Goal: Task Accomplishment & Management: Manage account settings

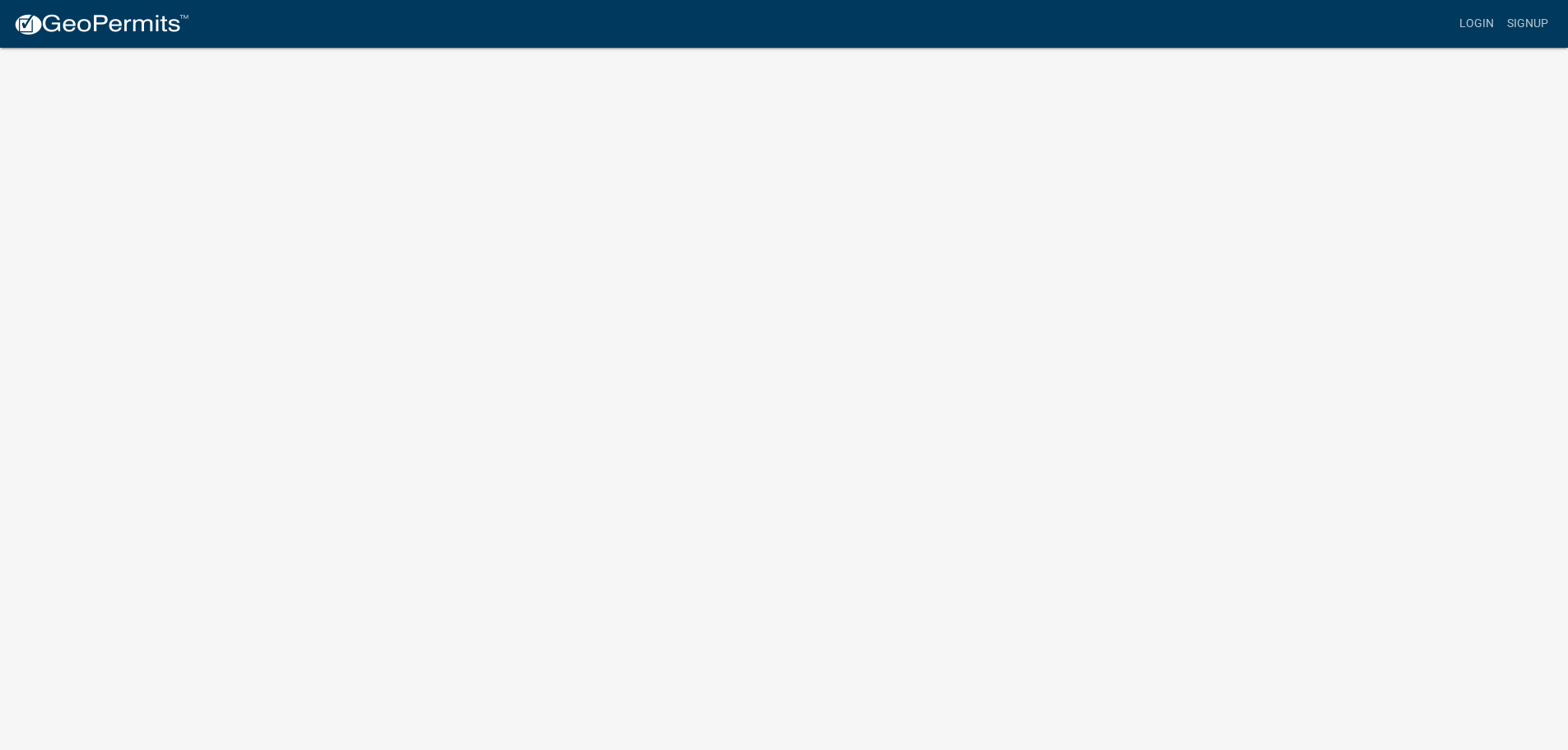
click at [139, 28] on img at bounding box center [101, 25] width 176 height 25
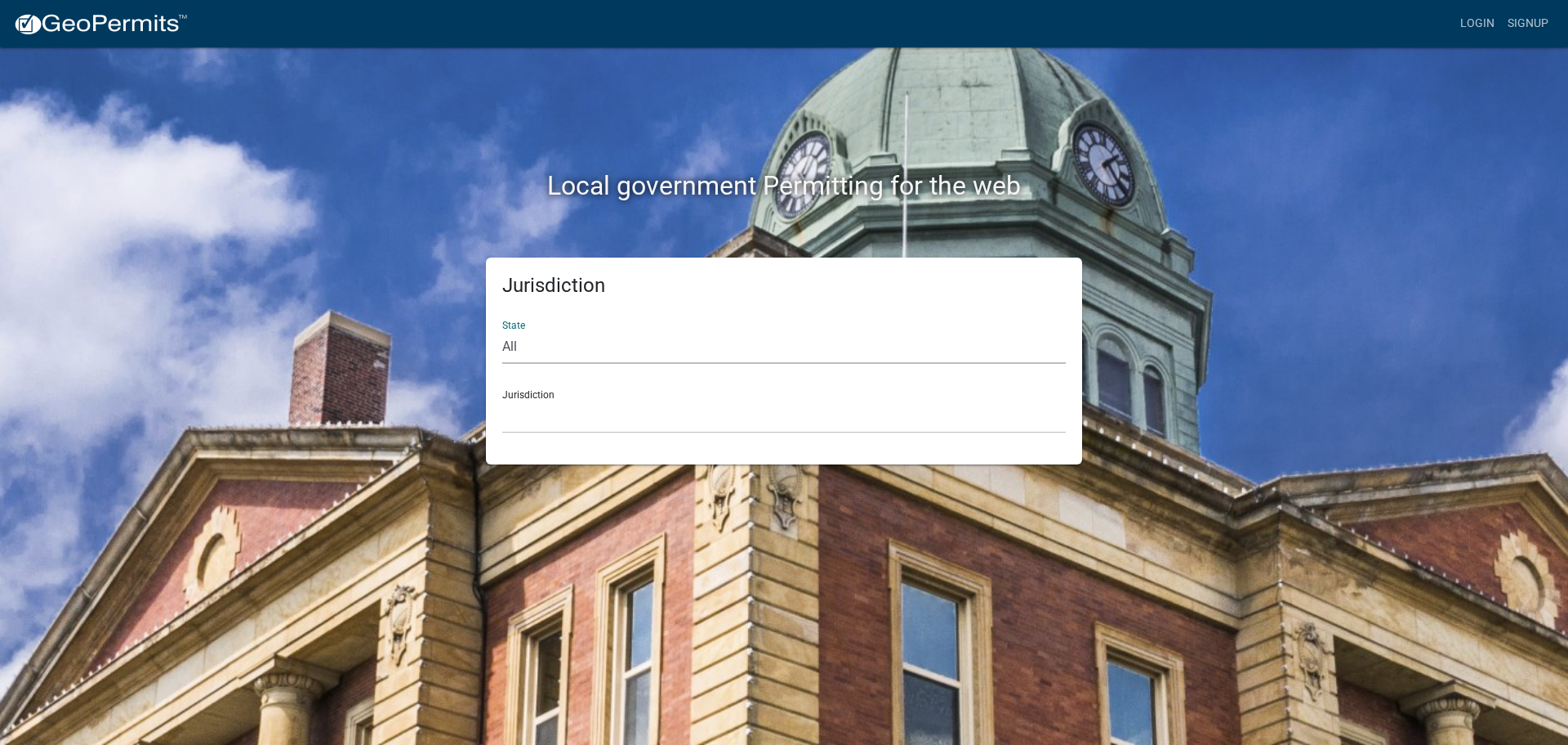
click at [524, 350] on select "All Colorado Georgia Indiana Iowa Kansas Minnesota Ohio South Carolina Wisconsin" at bounding box center [784, 346] width 563 height 33
select select "Indiana"
click at [502, 330] on select "All Colorado Georgia Indiana Iowa Kansas Minnesota Ohio South Carolina Wisconsin" at bounding box center [784, 346] width 563 height 33
click at [567, 401] on select "City of Charlestown, Indiana City of Jeffersonville, Indiana City of Logansport…" at bounding box center [784, 416] width 563 height 33
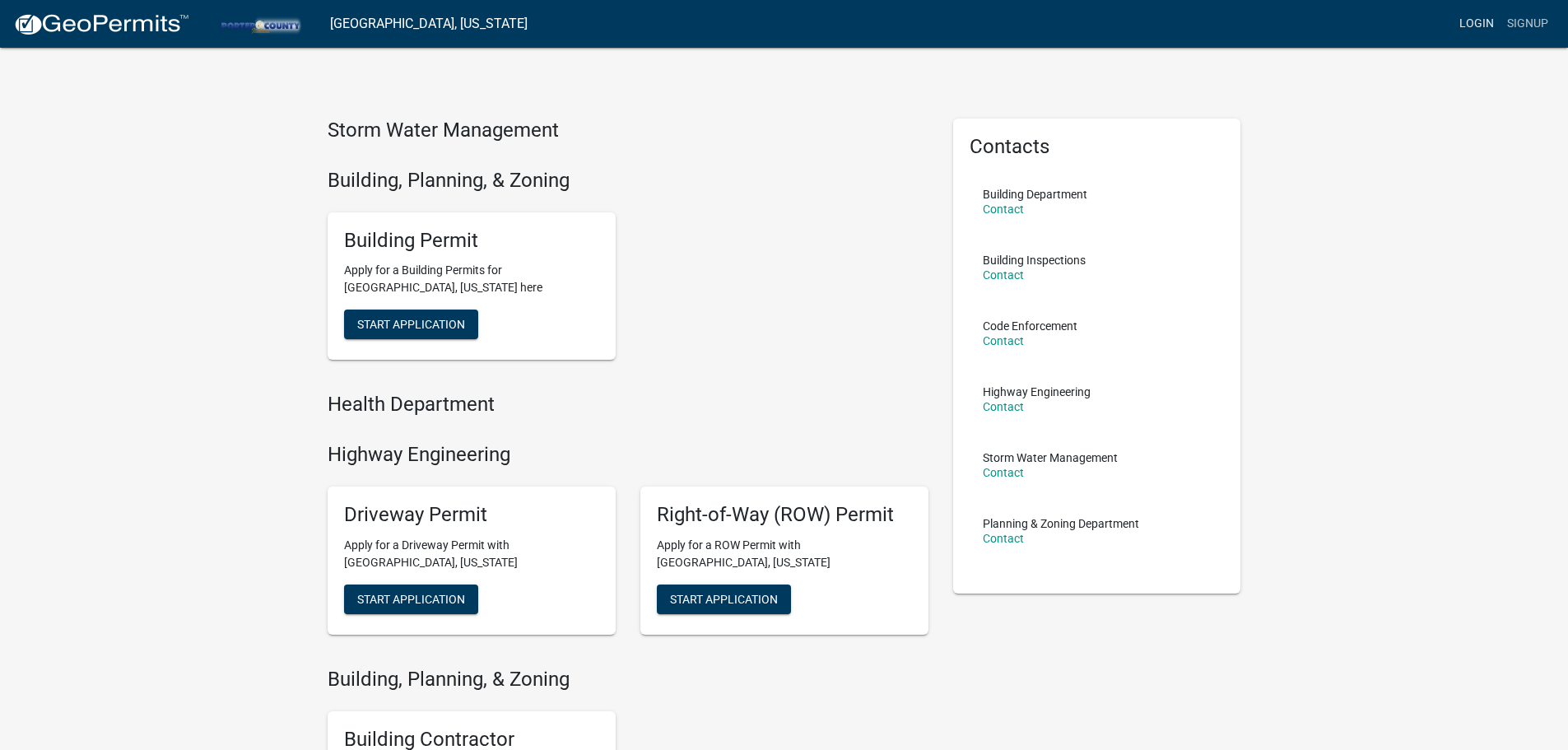
click at [1477, 24] on link "Login" at bounding box center [1477, 24] width 48 height 32
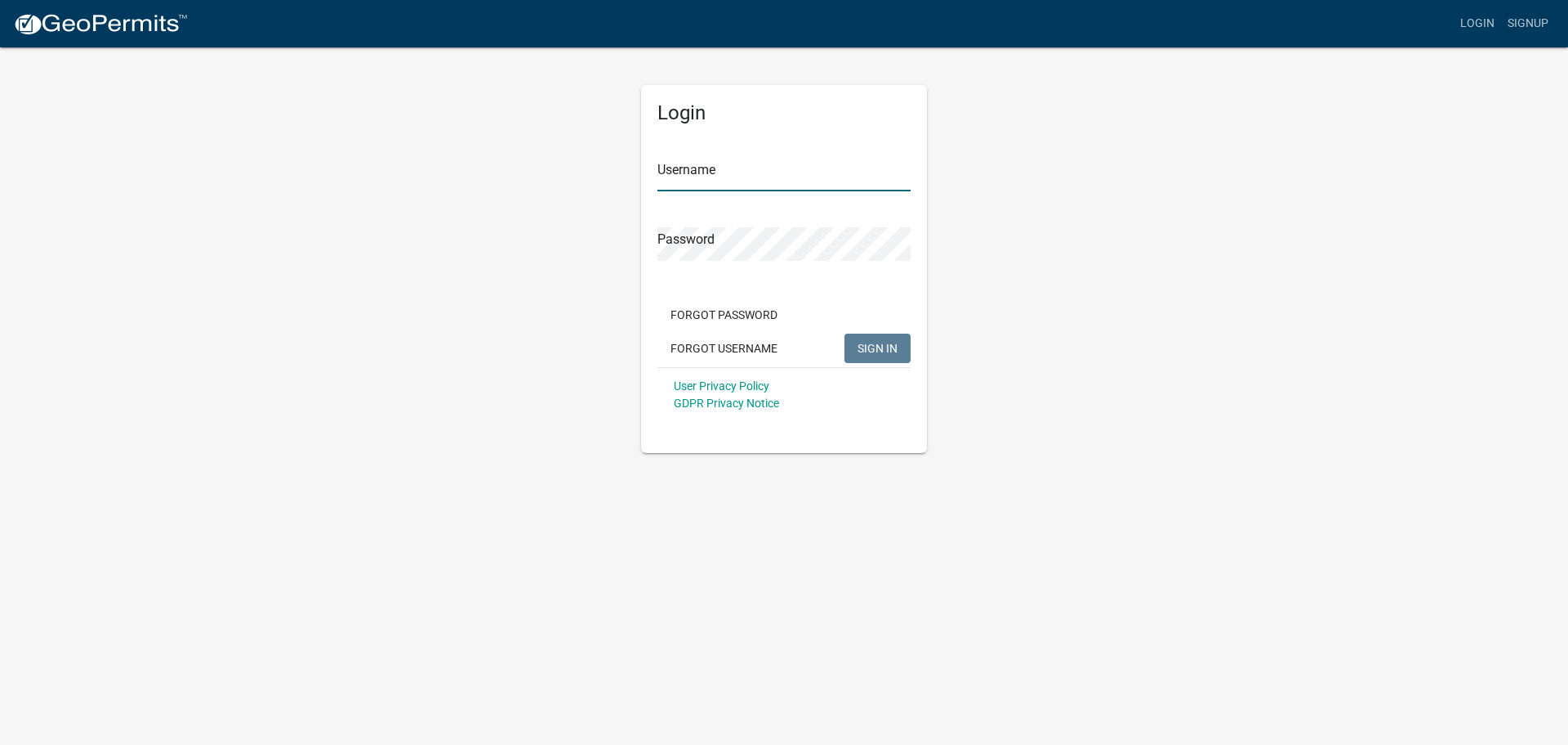
type input "[PERSON_NAME][EMAIL_ADDRESS][PERSON_NAME][DOMAIN_NAME]"
click at [887, 351] on span "SIGN IN" at bounding box center [878, 348] width 40 height 13
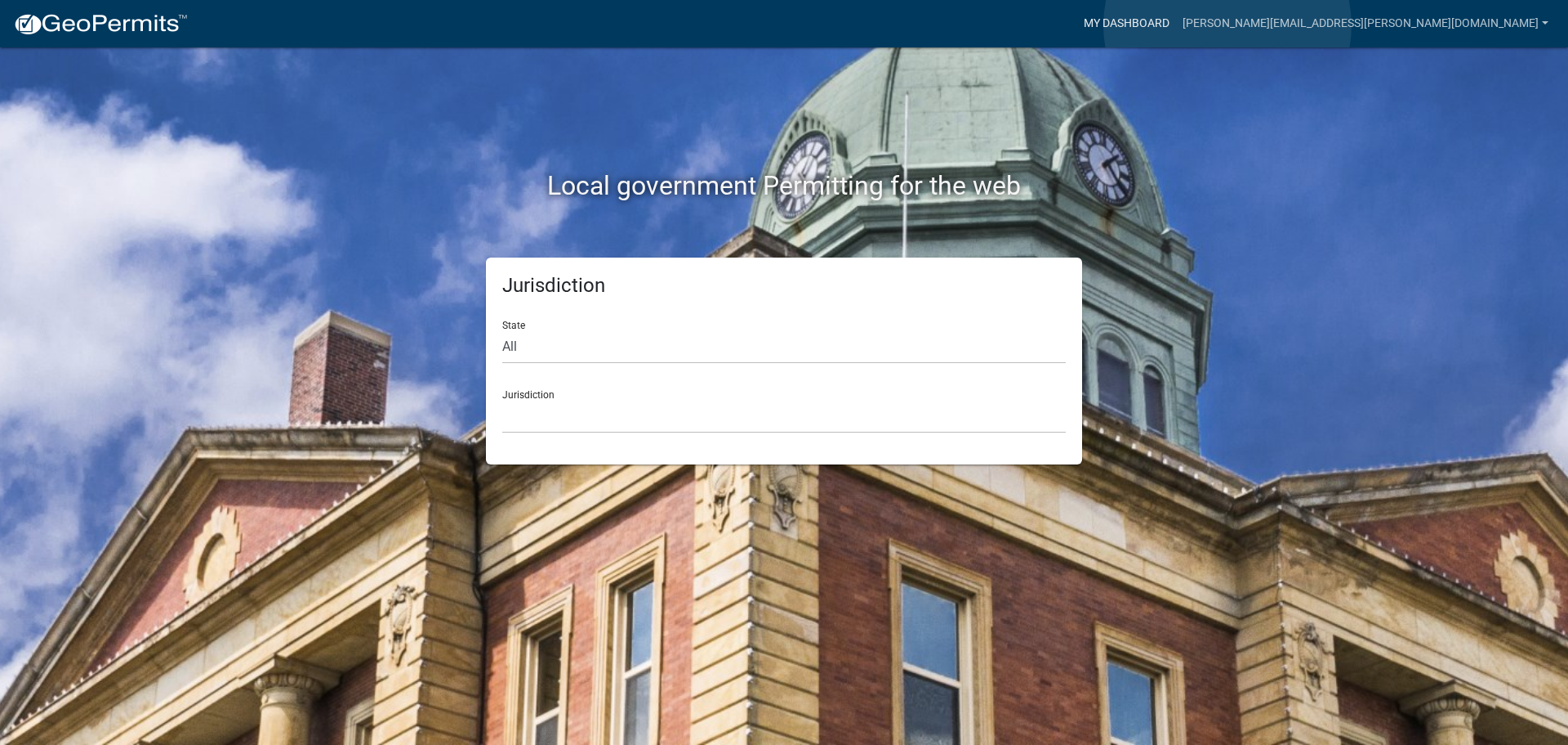
click at [1176, 26] on link "My Dashboard" at bounding box center [1126, 24] width 99 height 31
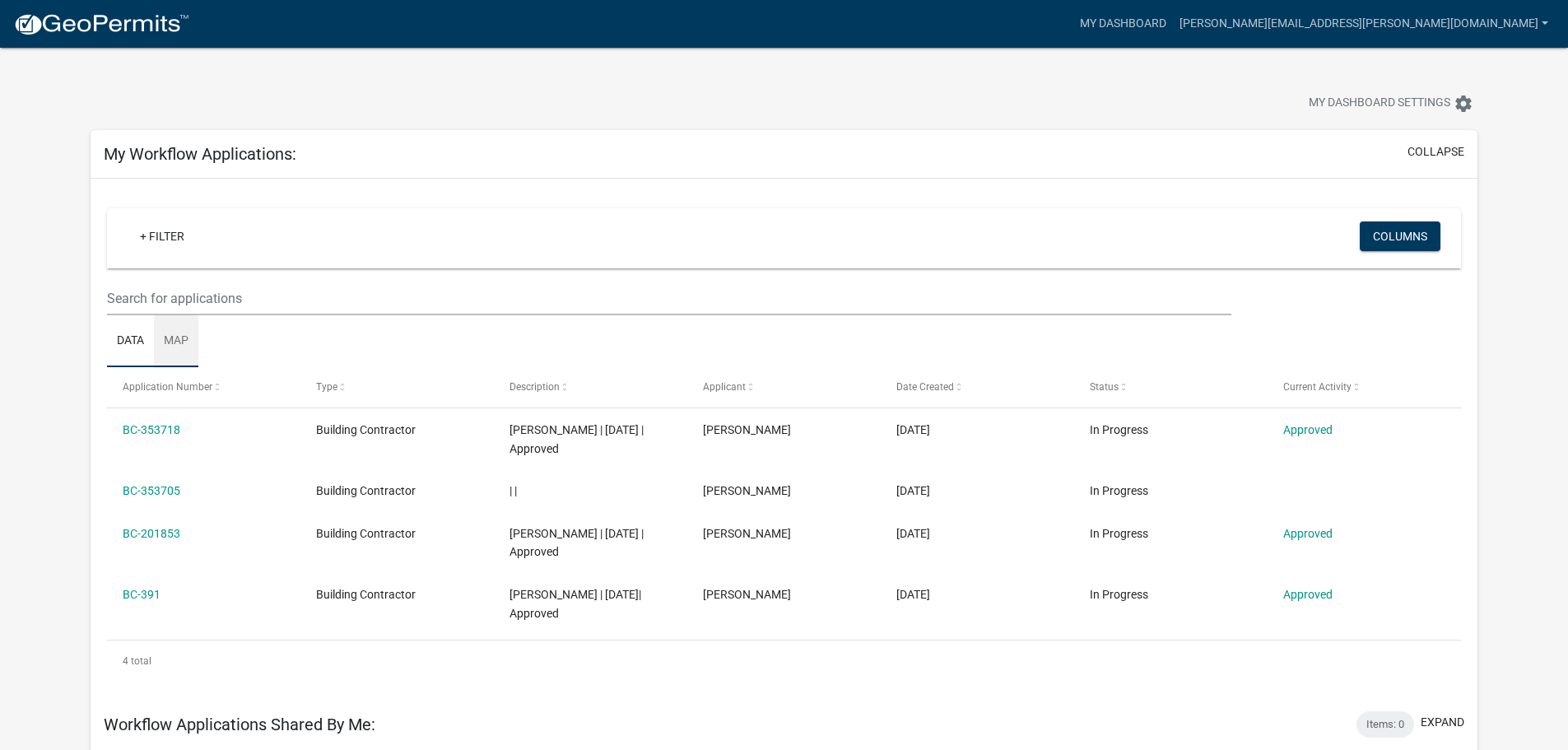
click at [185, 341] on link "Map" at bounding box center [176, 341] width 44 height 53
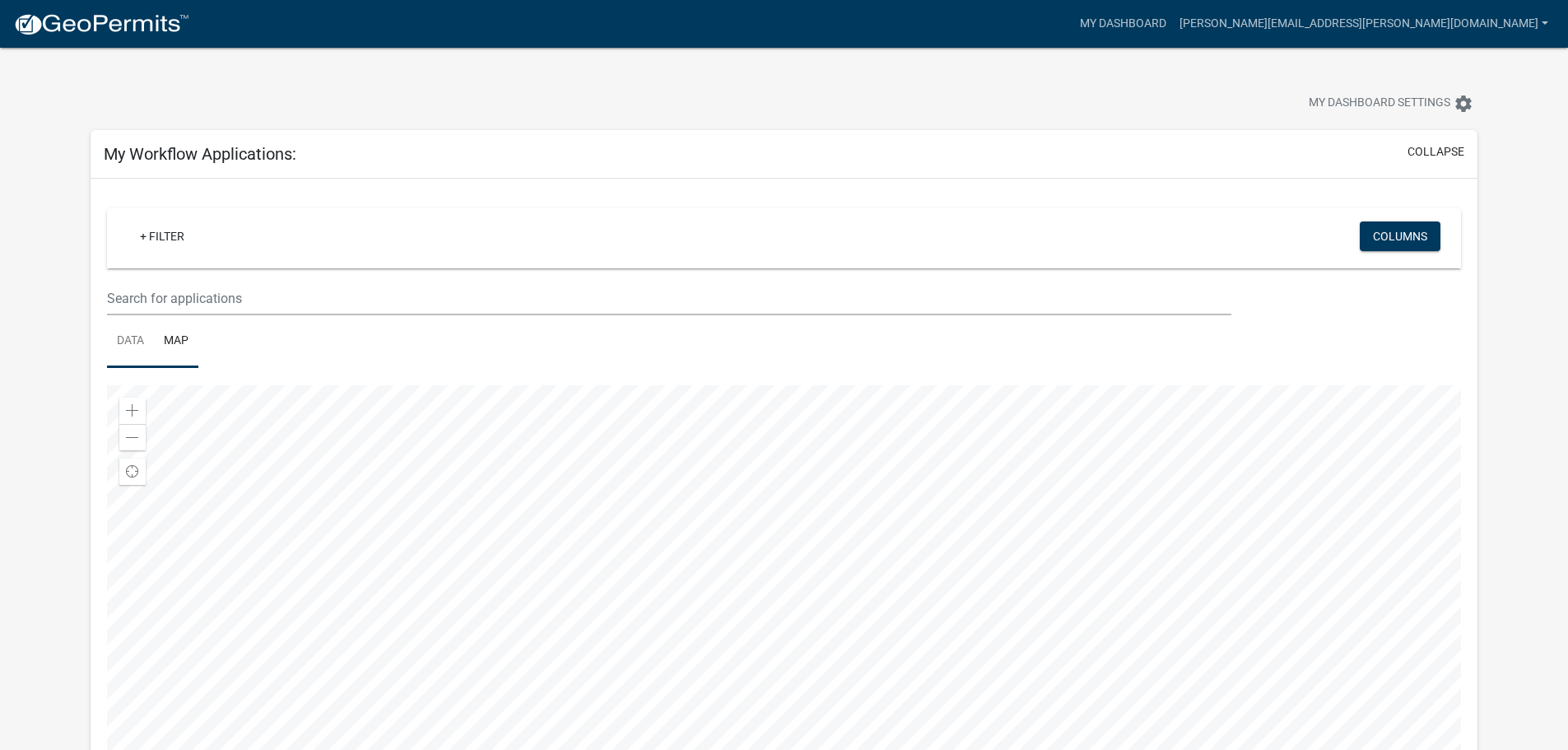
click at [130, 339] on link "Data" at bounding box center [130, 341] width 47 height 53
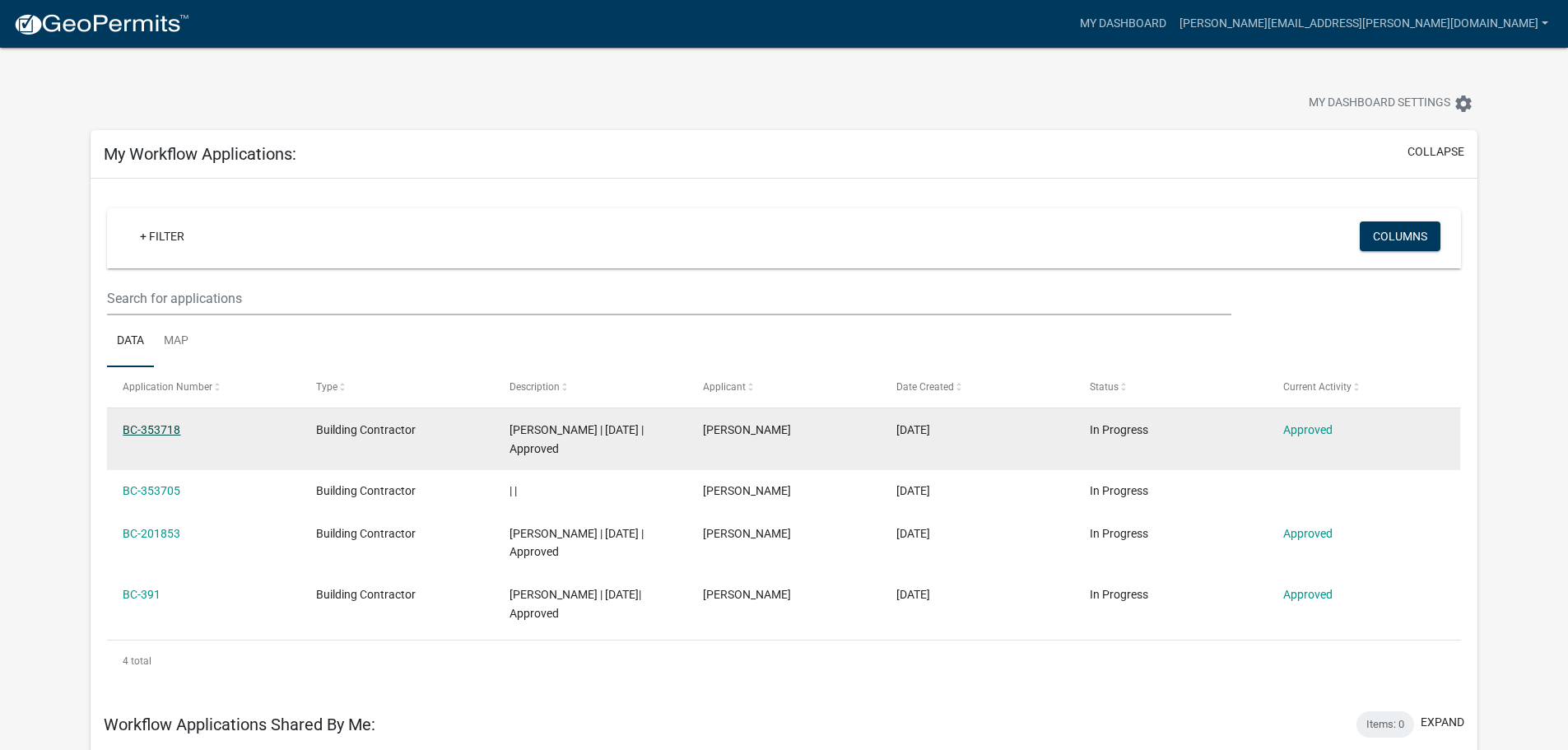
click at [156, 429] on link "BC-353718" at bounding box center [151, 430] width 57 height 13
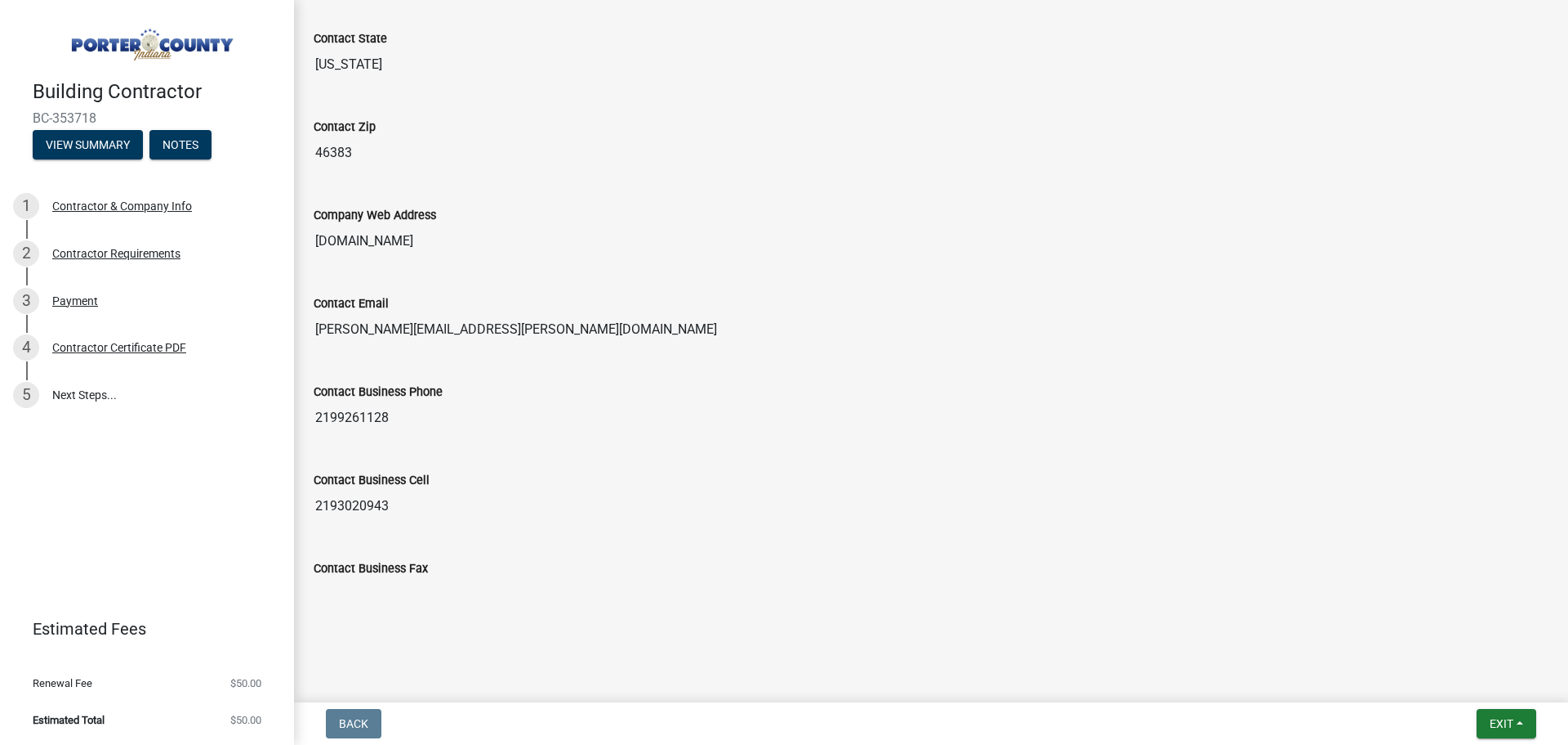
scroll to position [819, 0]
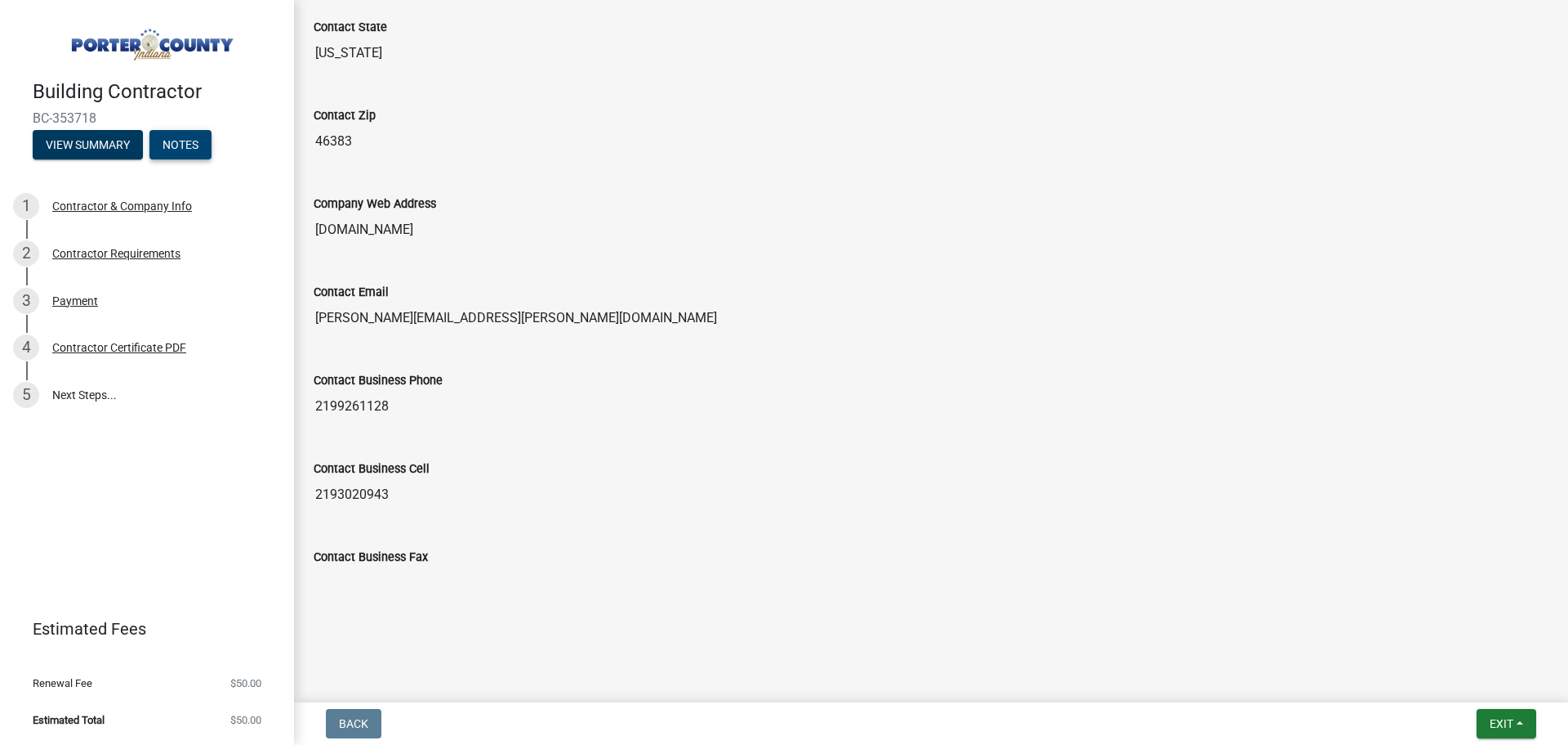
click at [168, 137] on button "Notes" at bounding box center [179, 144] width 62 height 29
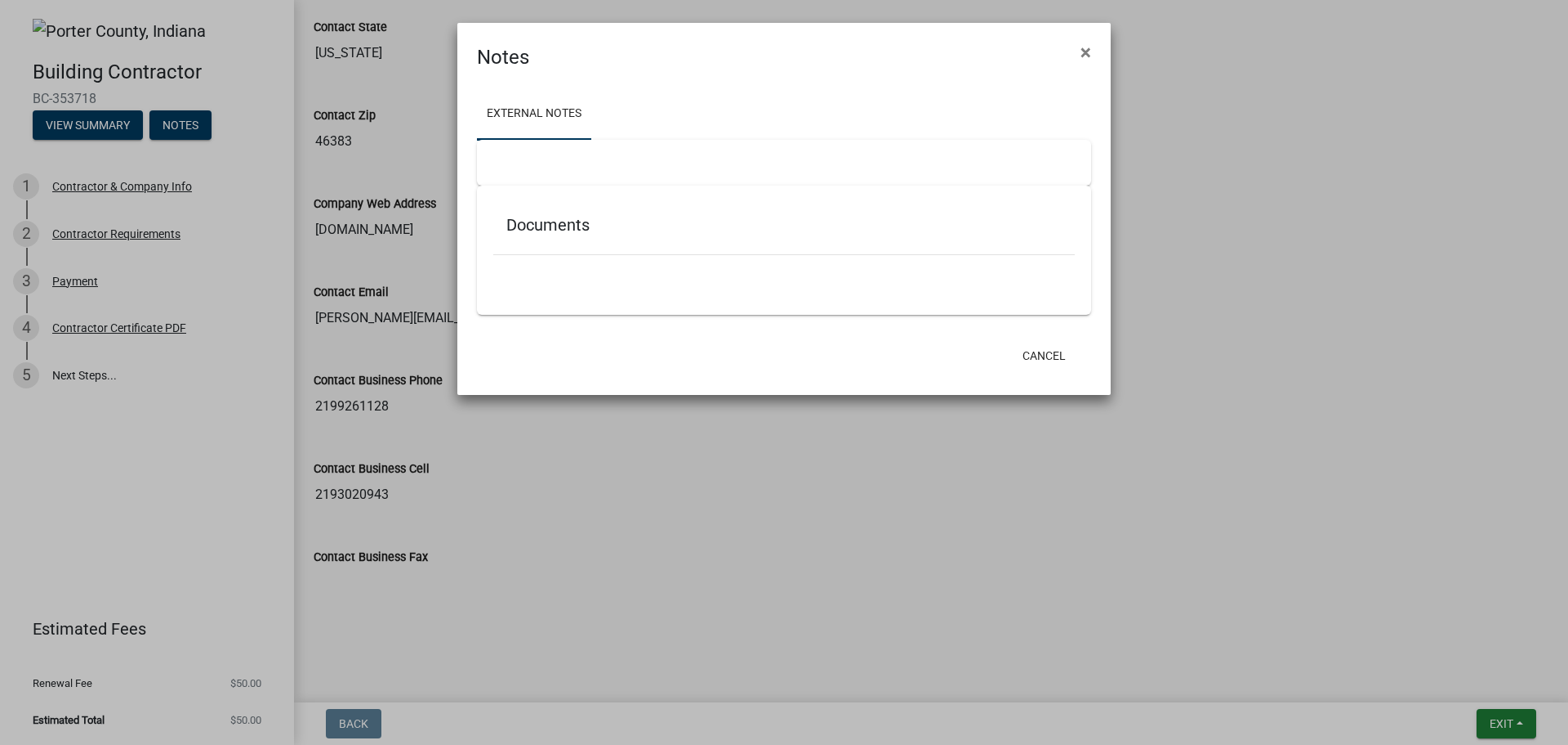
click at [66, 125] on ngb-modal-window "Notes × External Notes Documents Cancel" at bounding box center [784, 372] width 1568 height 745
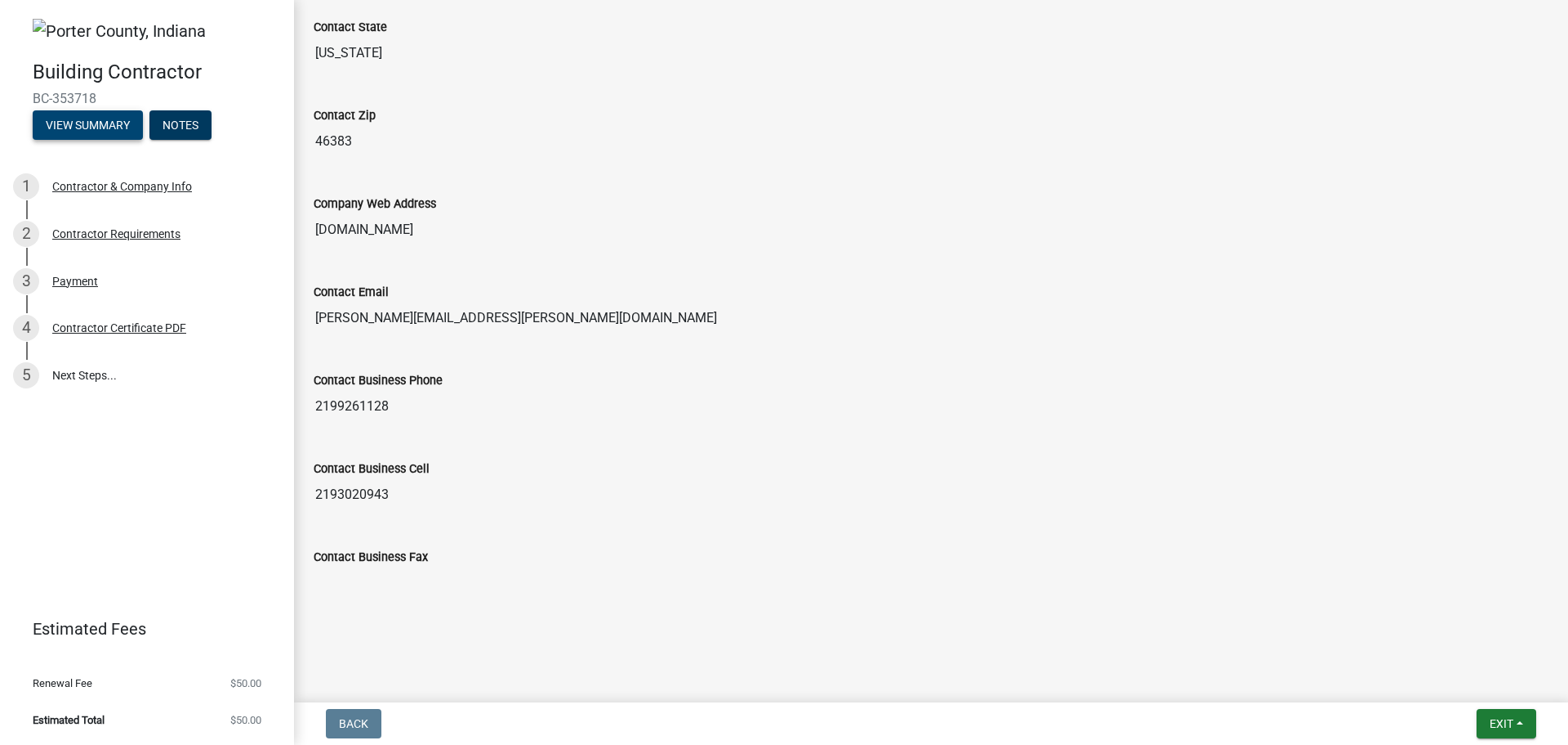
click at [66, 125] on button "View Summary" at bounding box center [87, 124] width 110 height 29
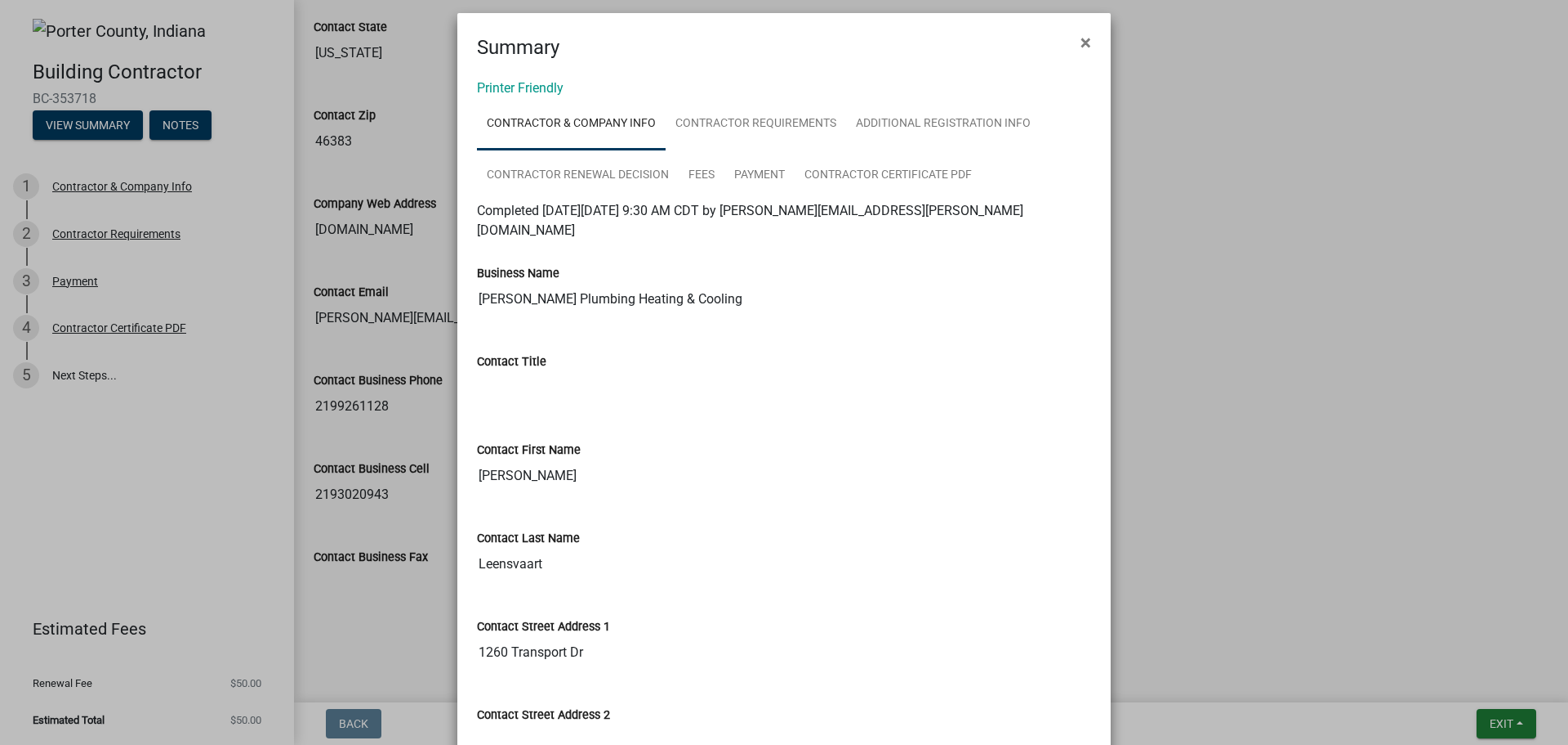
scroll to position [0, 0]
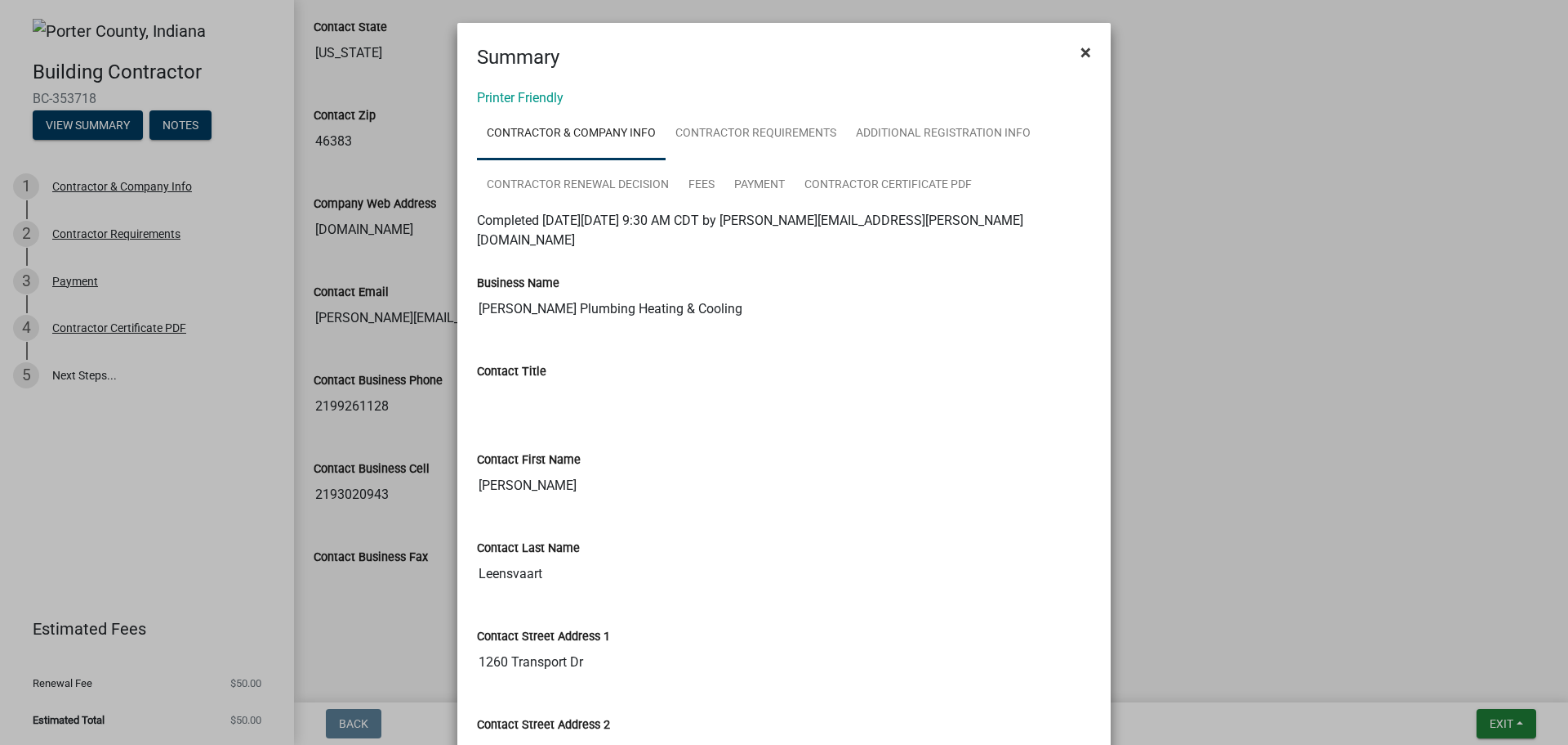
click at [1081, 48] on span "×" at bounding box center [1086, 52] width 10 height 23
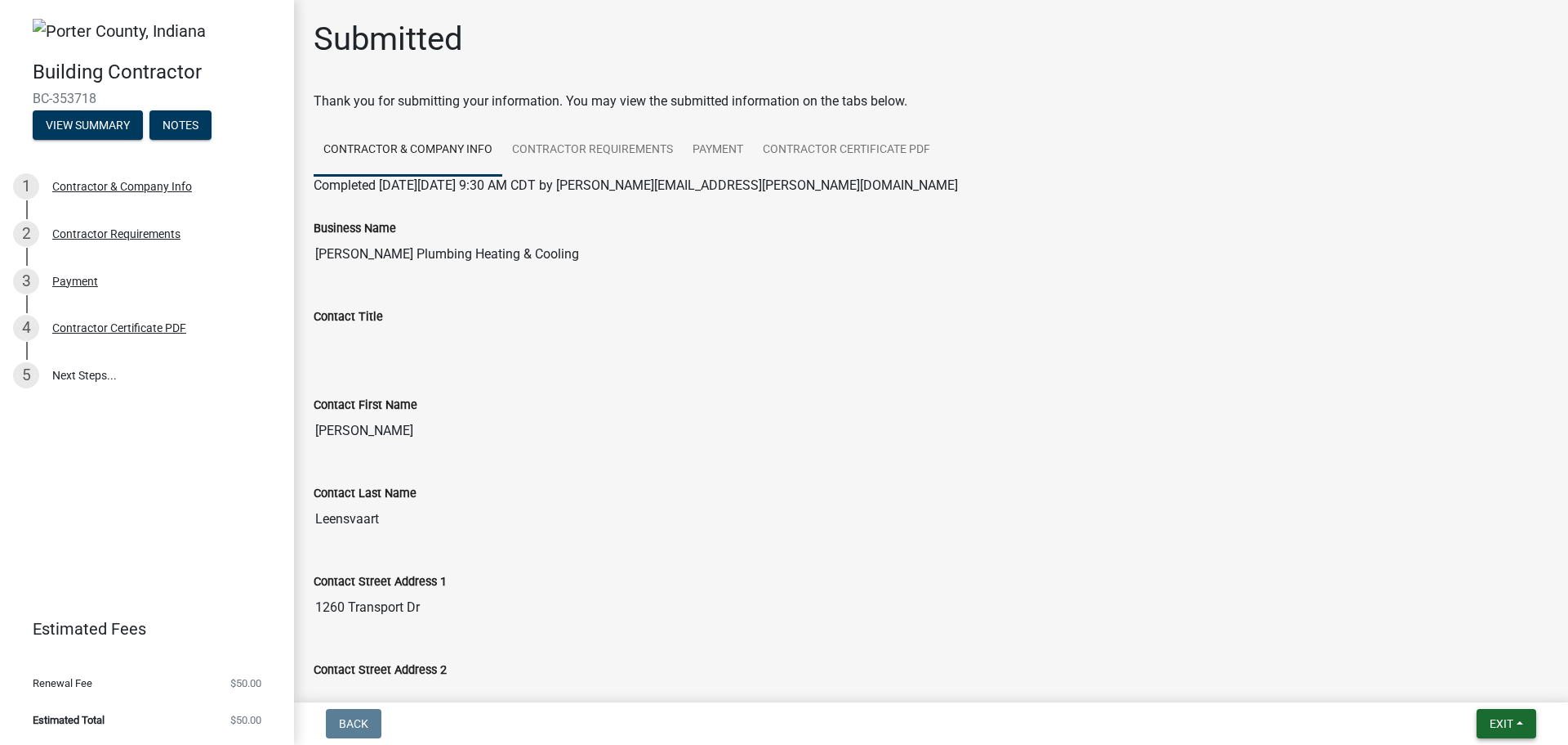
click at [1513, 718] on span "Exit" at bounding box center [1502, 723] width 24 height 13
click at [622, 149] on link "Contractor Requirements" at bounding box center [593, 150] width 180 height 52
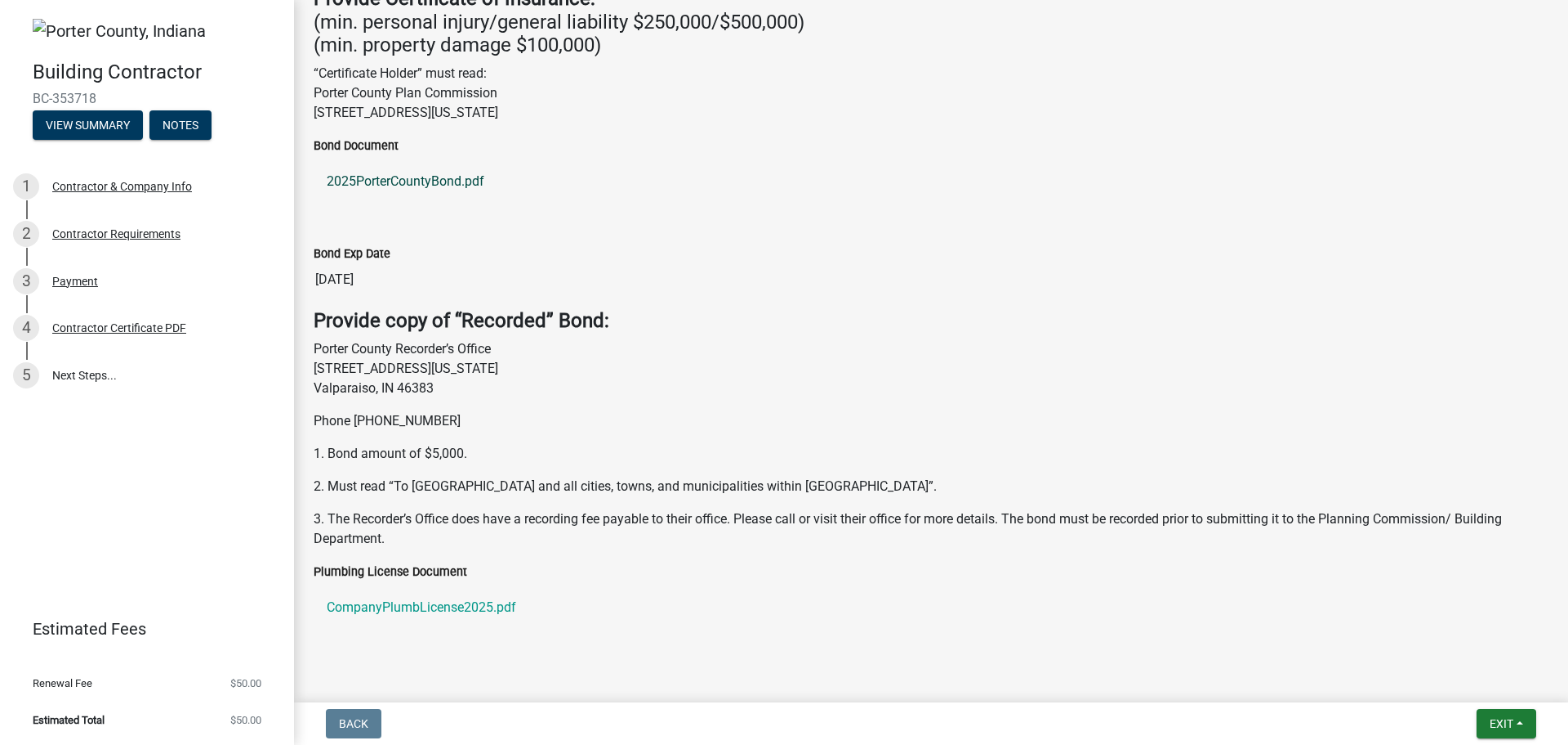
scroll to position [656, 0]
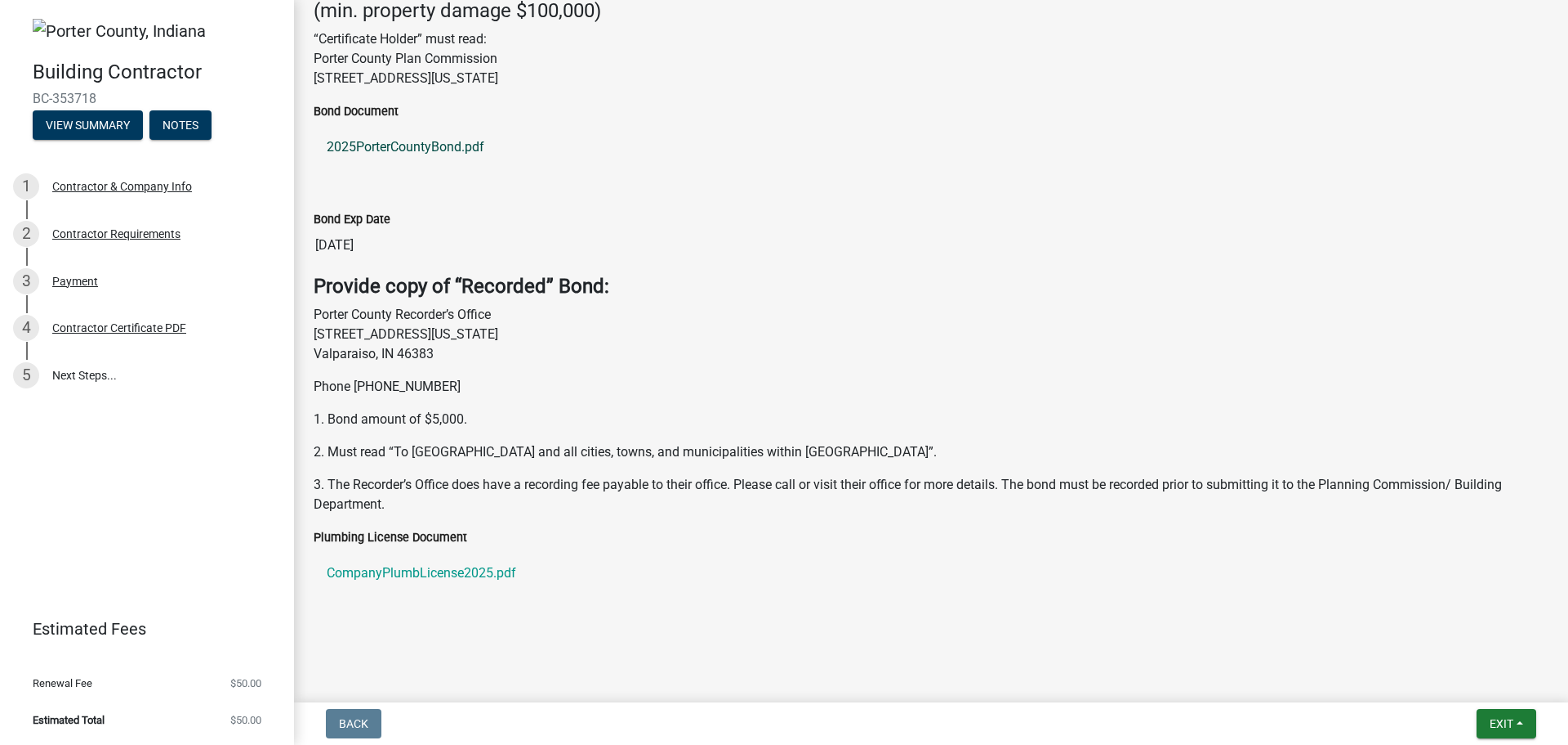
click at [365, 148] on link "2025PorterCountyBond.pdf" at bounding box center [931, 146] width 1235 height 39
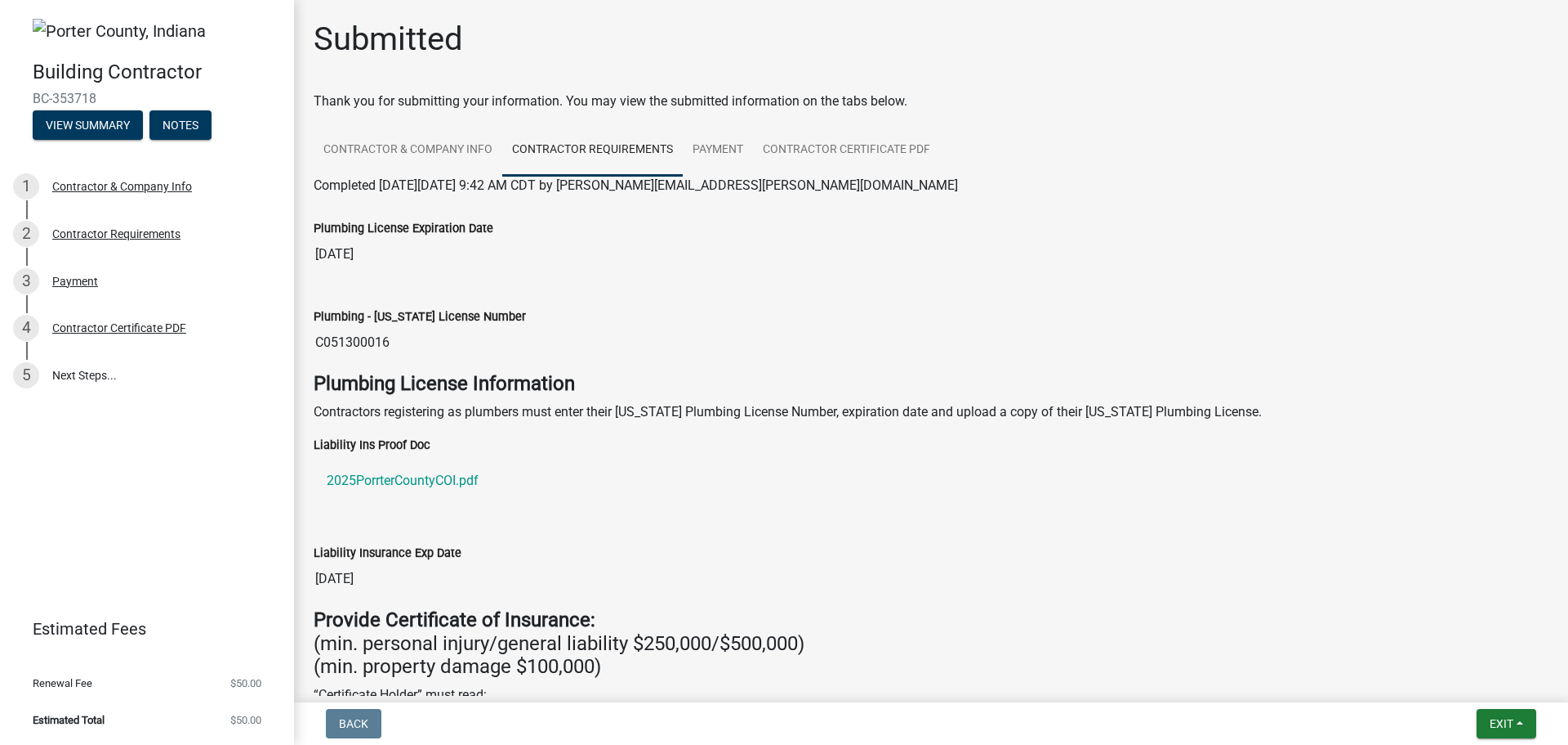
scroll to position [0, 0]
click at [857, 148] on link "Contractor Certificate PDF" at bounding box center [846, 150] width 187 height 52
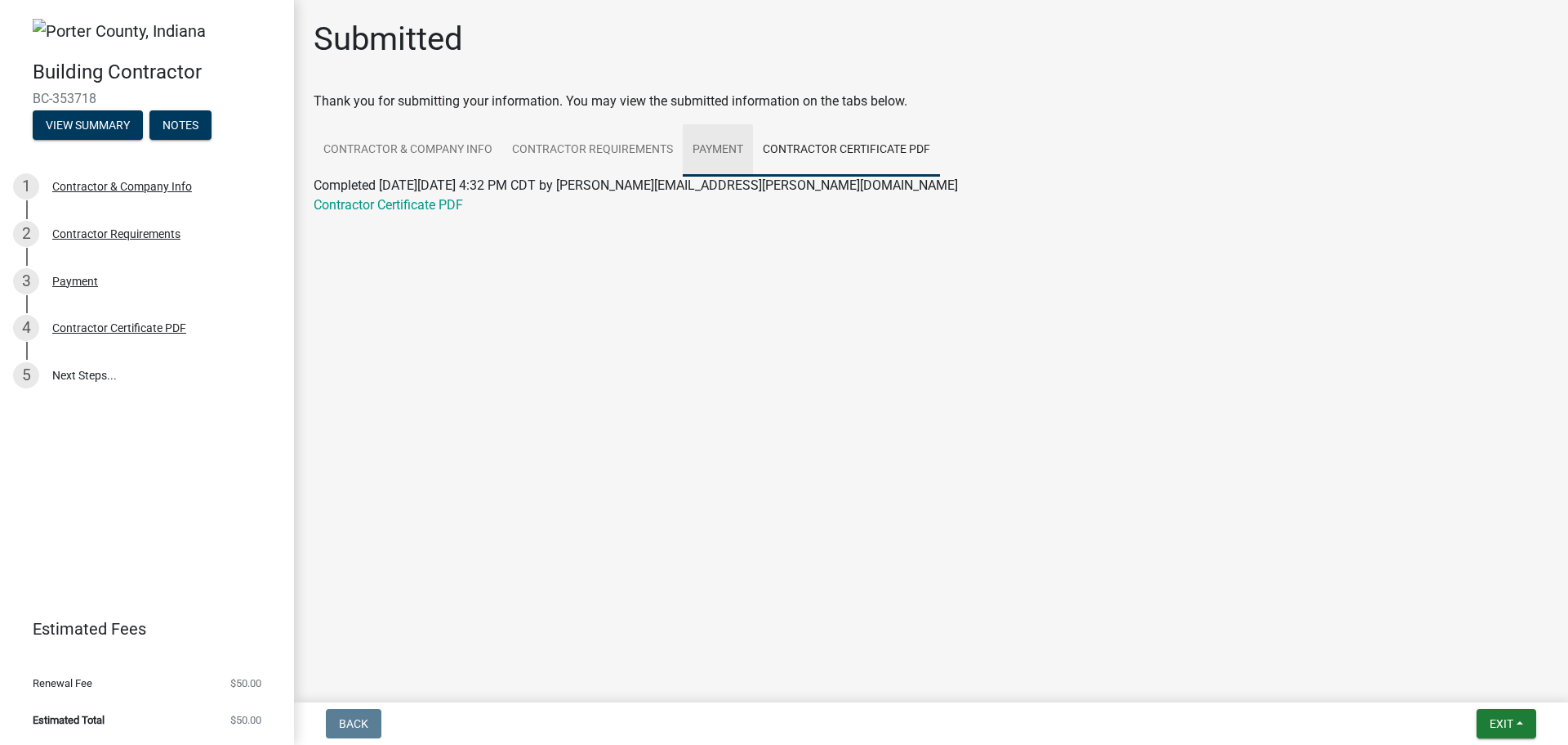
click at [707, 148] on link "Payment" at bounding box center [718, 150] width 70 height 52
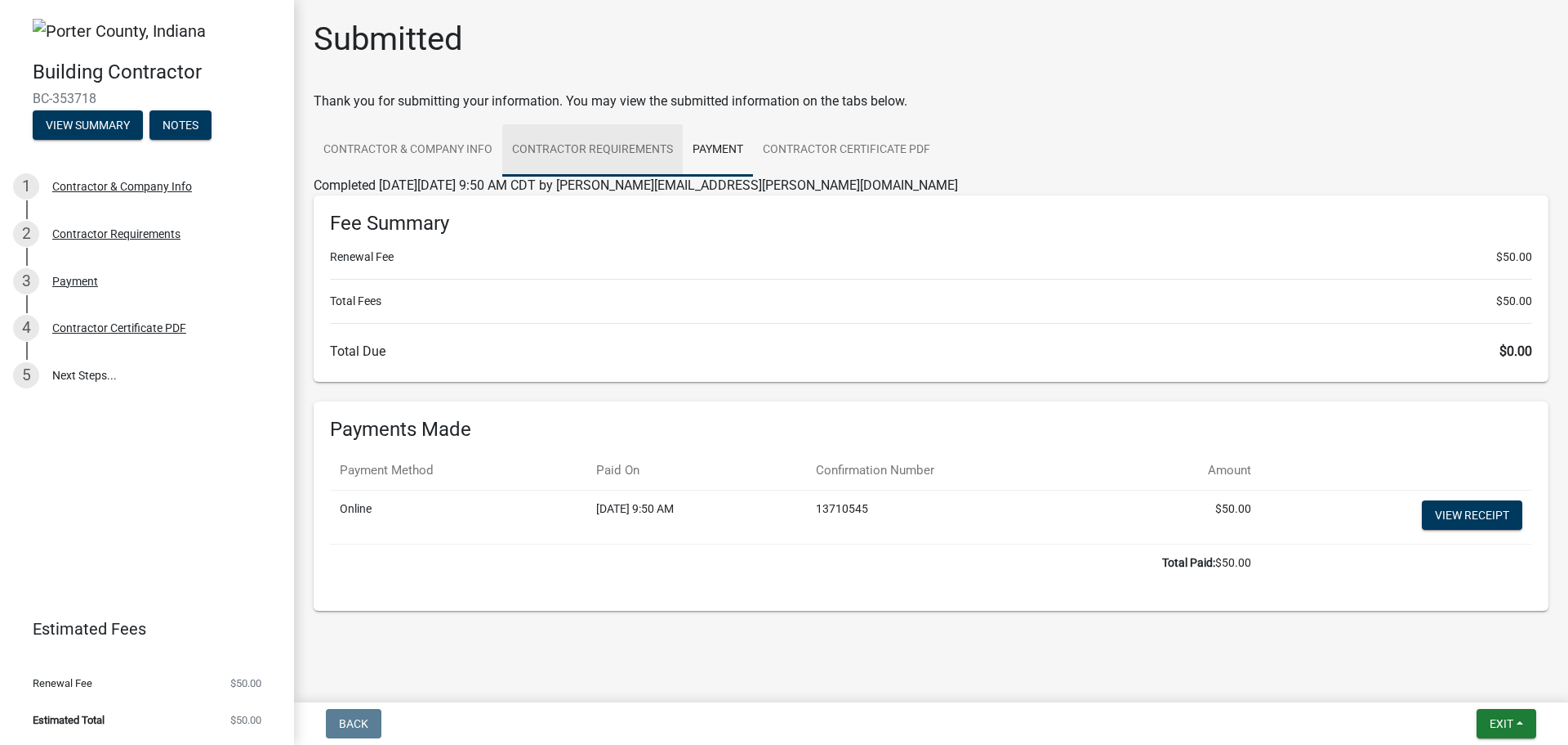
click at [569, 143] on link "Contractor Requirements" at bounding box center [593, 150] width 180 height 52
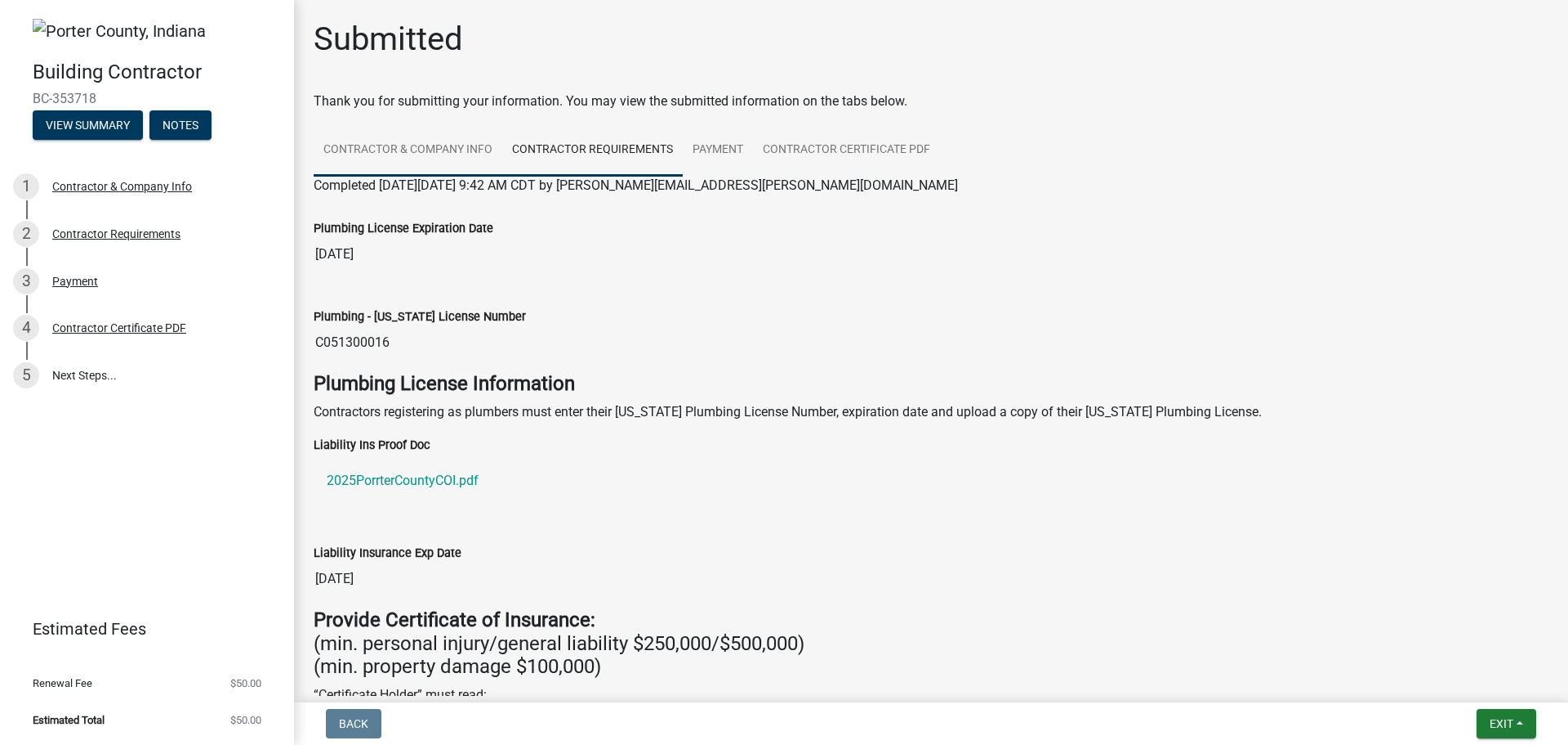
click at [446, 146] on link "Contractor & Company Info" at bounding box center [407, 150] width 189 height 52
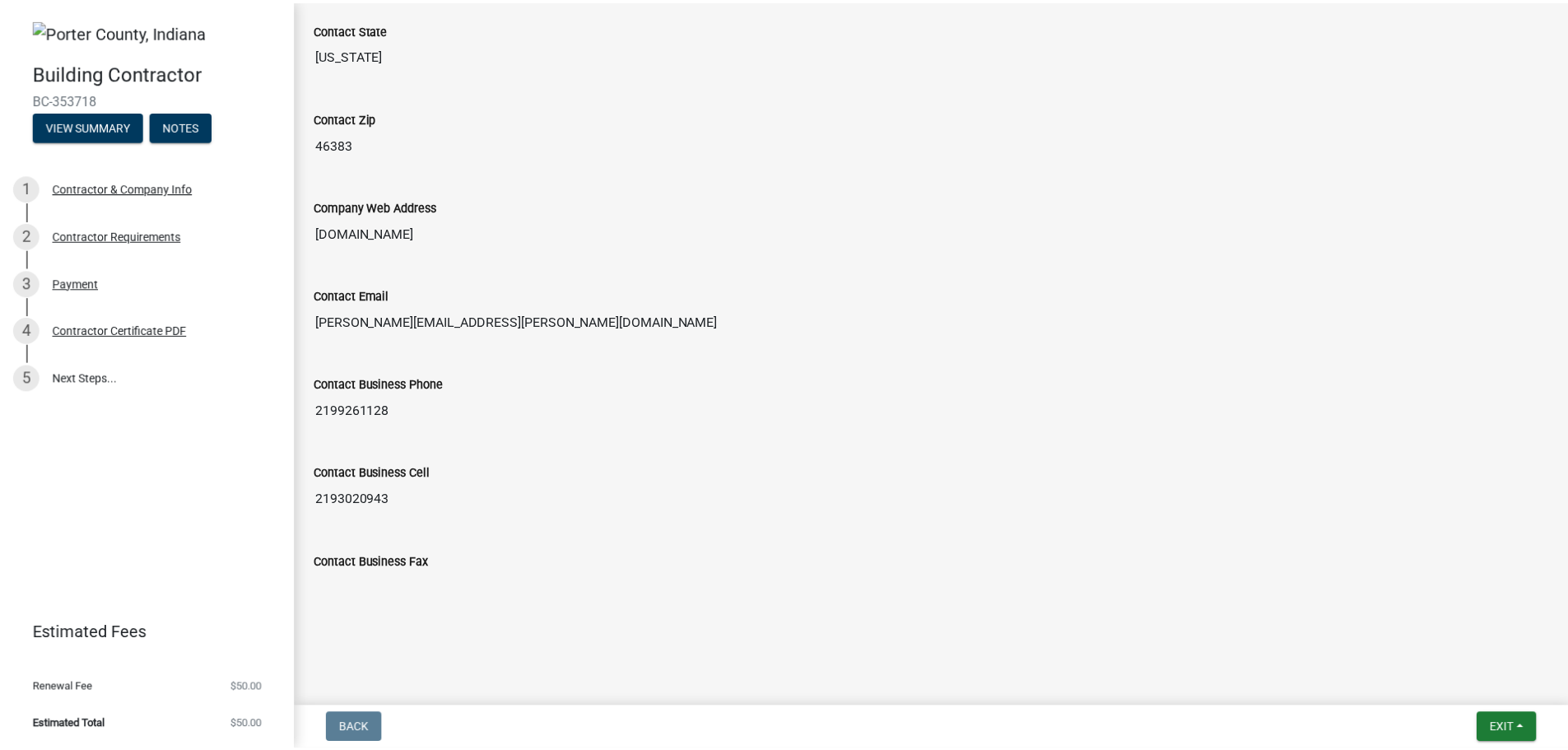
scroll to position [825, 0]
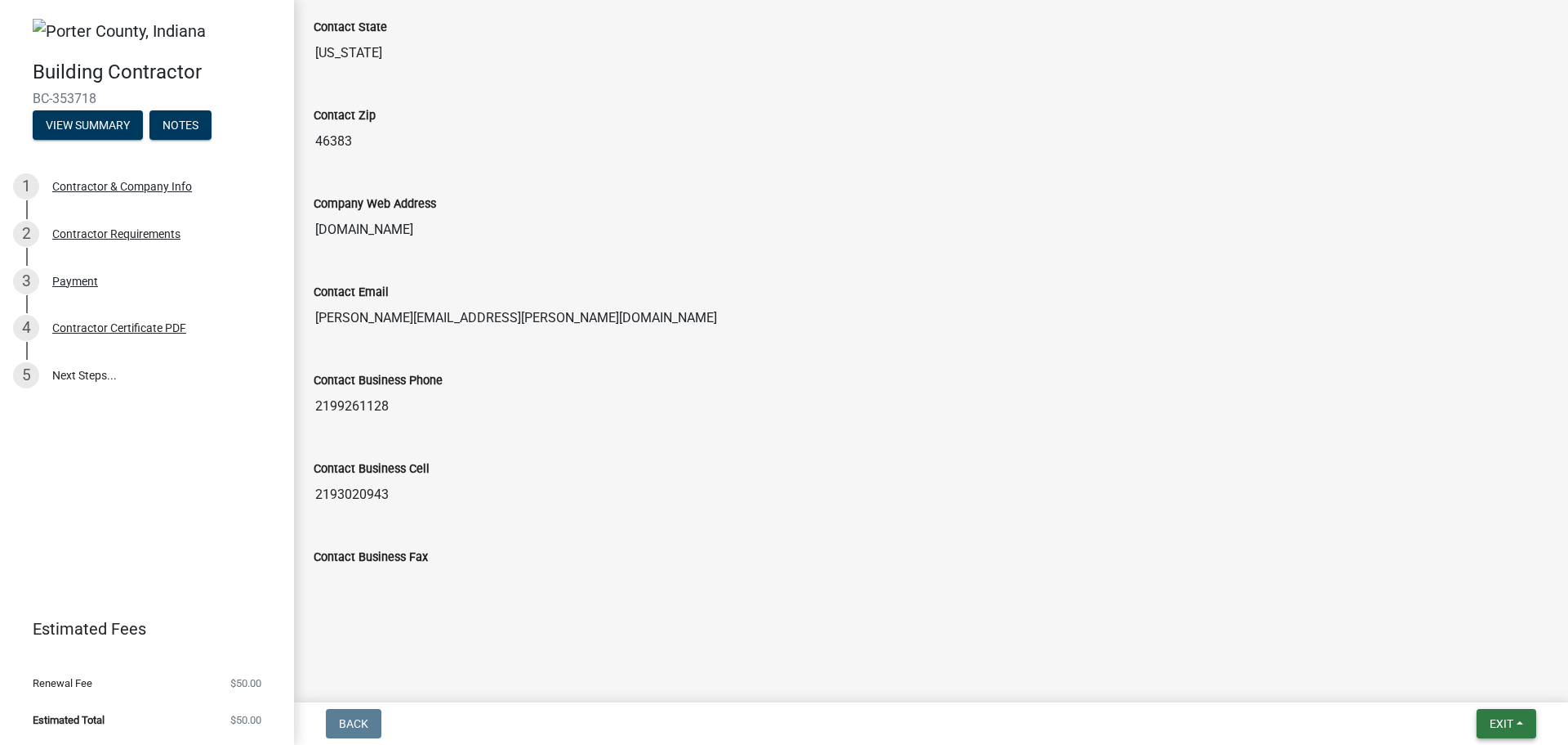
click at [1498, 728] on span "Exit" at bounding box center [1502, 723] width 24 height 13
click at [1451, 678] on button "Save & Exit" at bounding box center [1471, 680] width 131 height 39
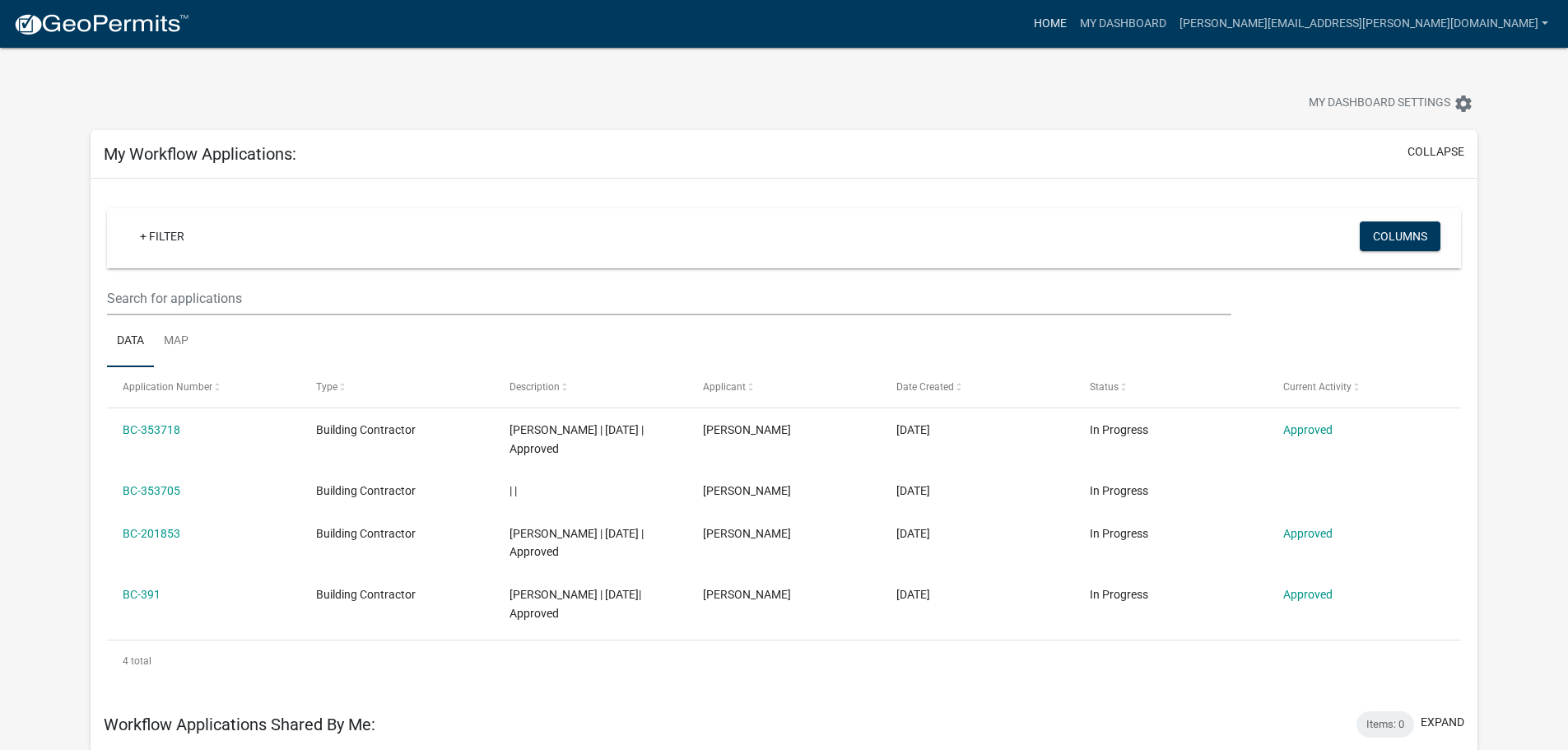
click at [1074, 23] on link "Home" at bounding box center [1050, 24] width 46 height 32
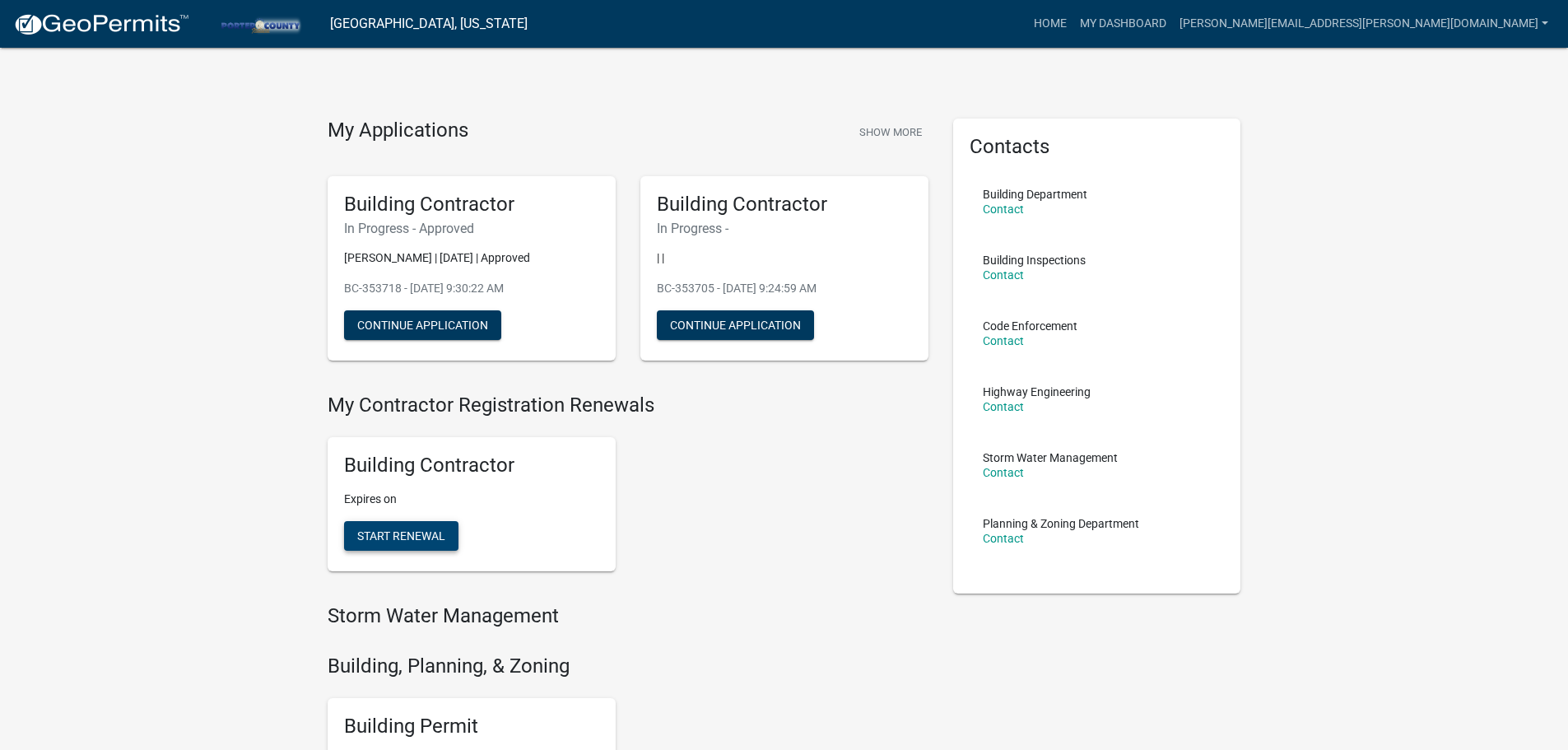
click at [405, 531] on span "Start Renewal" at bounding box center [401, 536] width 88 height 13
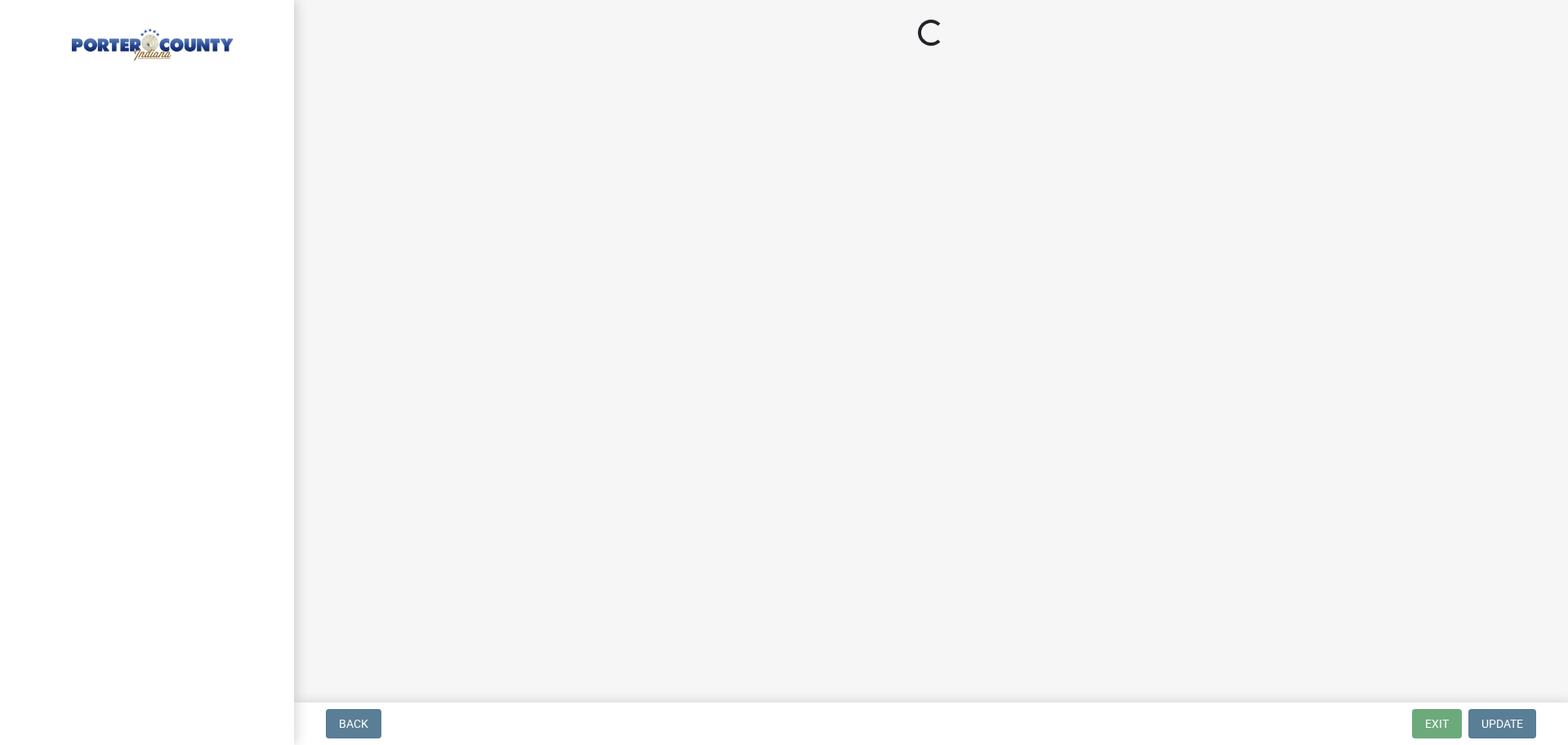
select select "IN"
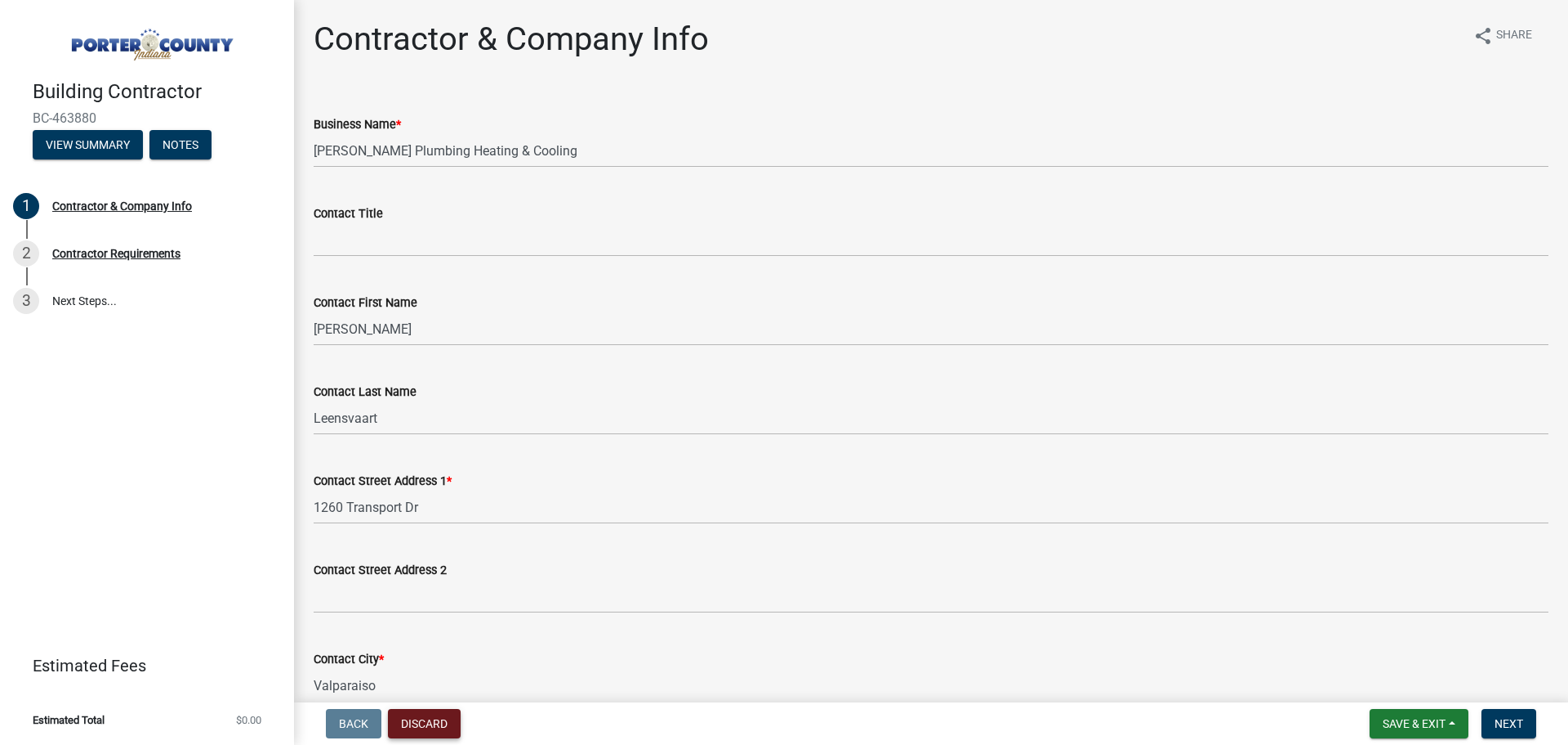
click at [425, 720] on button "Discard" at bounding box center [425, 723] width 73 height 29
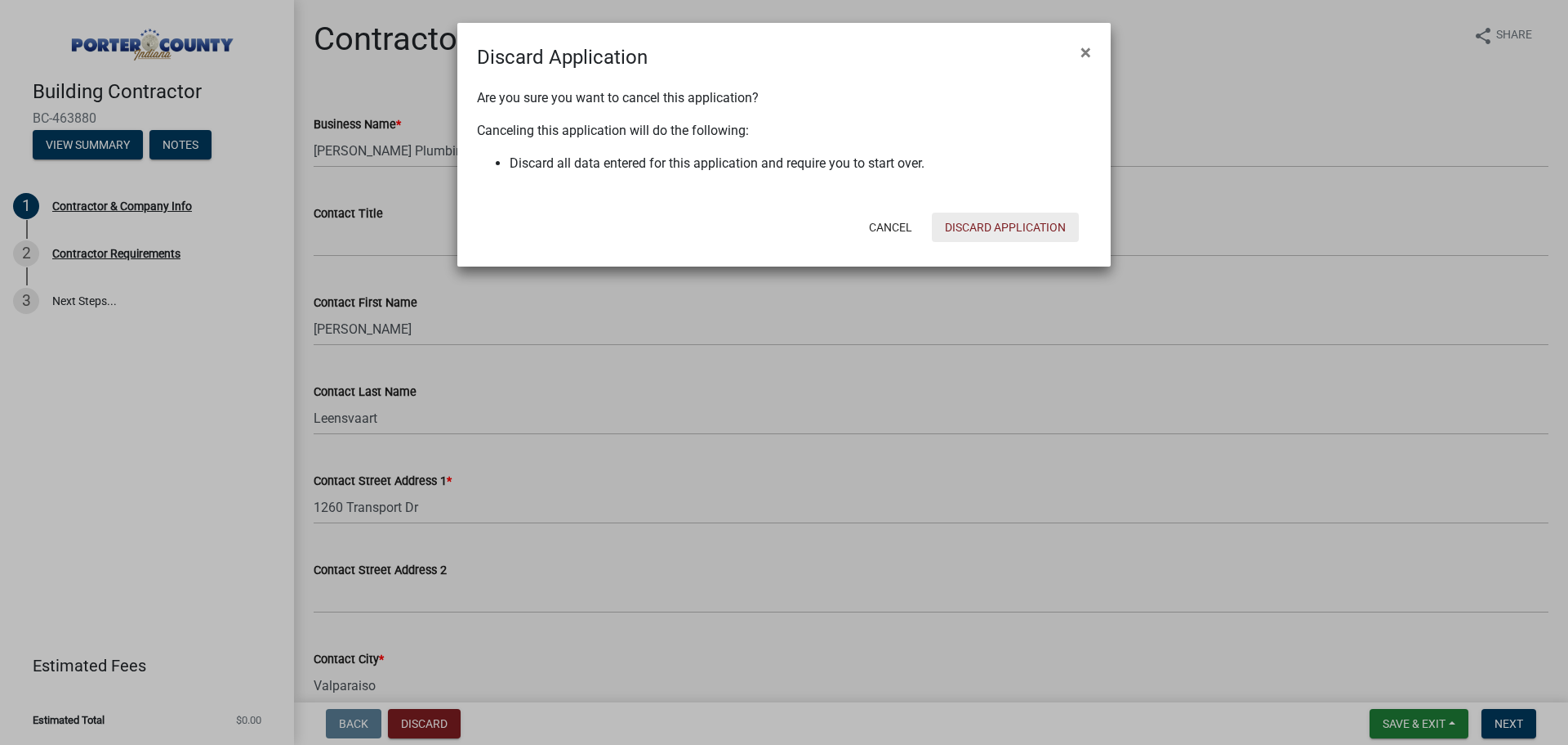
click at [1020, 225] on button "Discard Application" at bounding box center [1005, 227] width 147 height 29
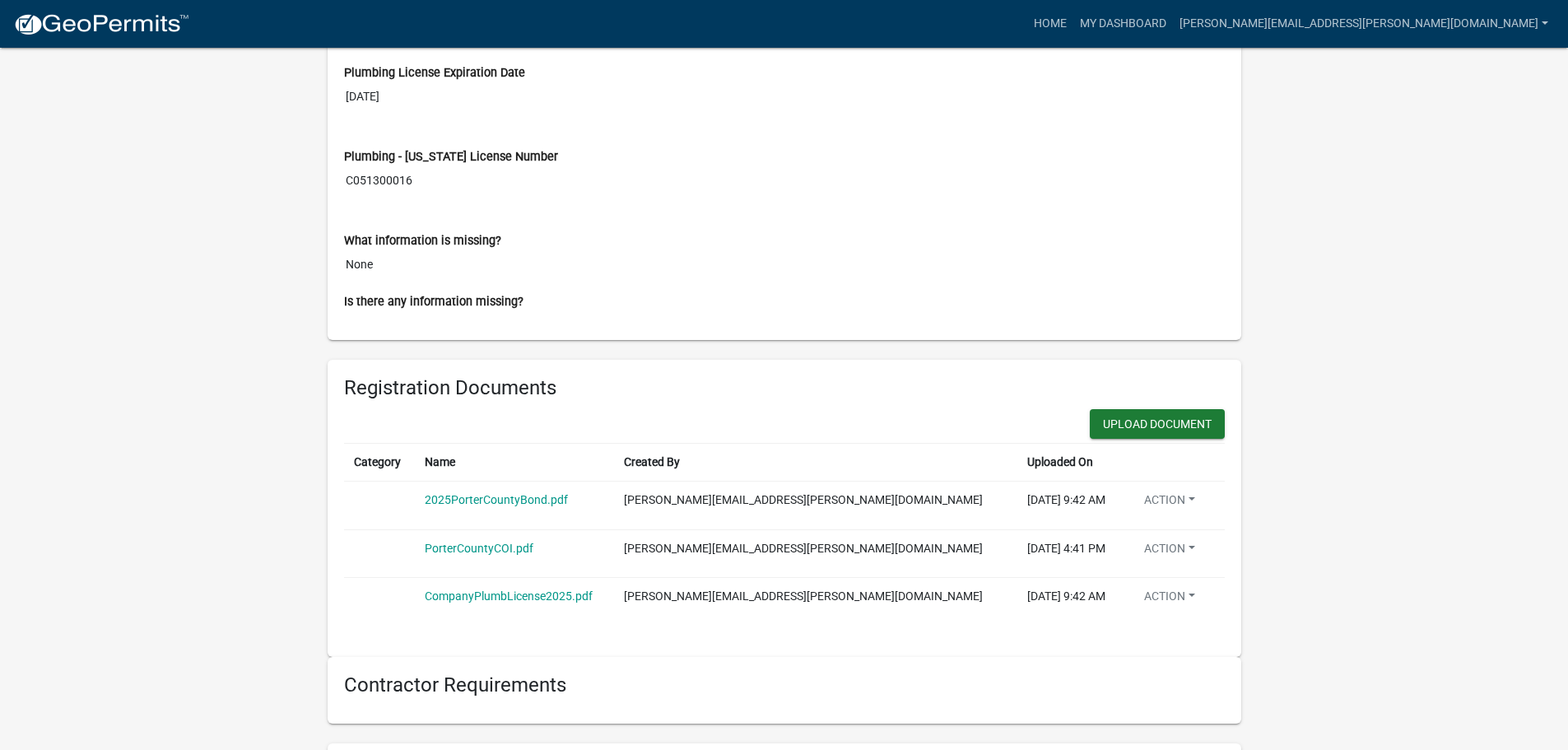
scroll to position [1070, 0]
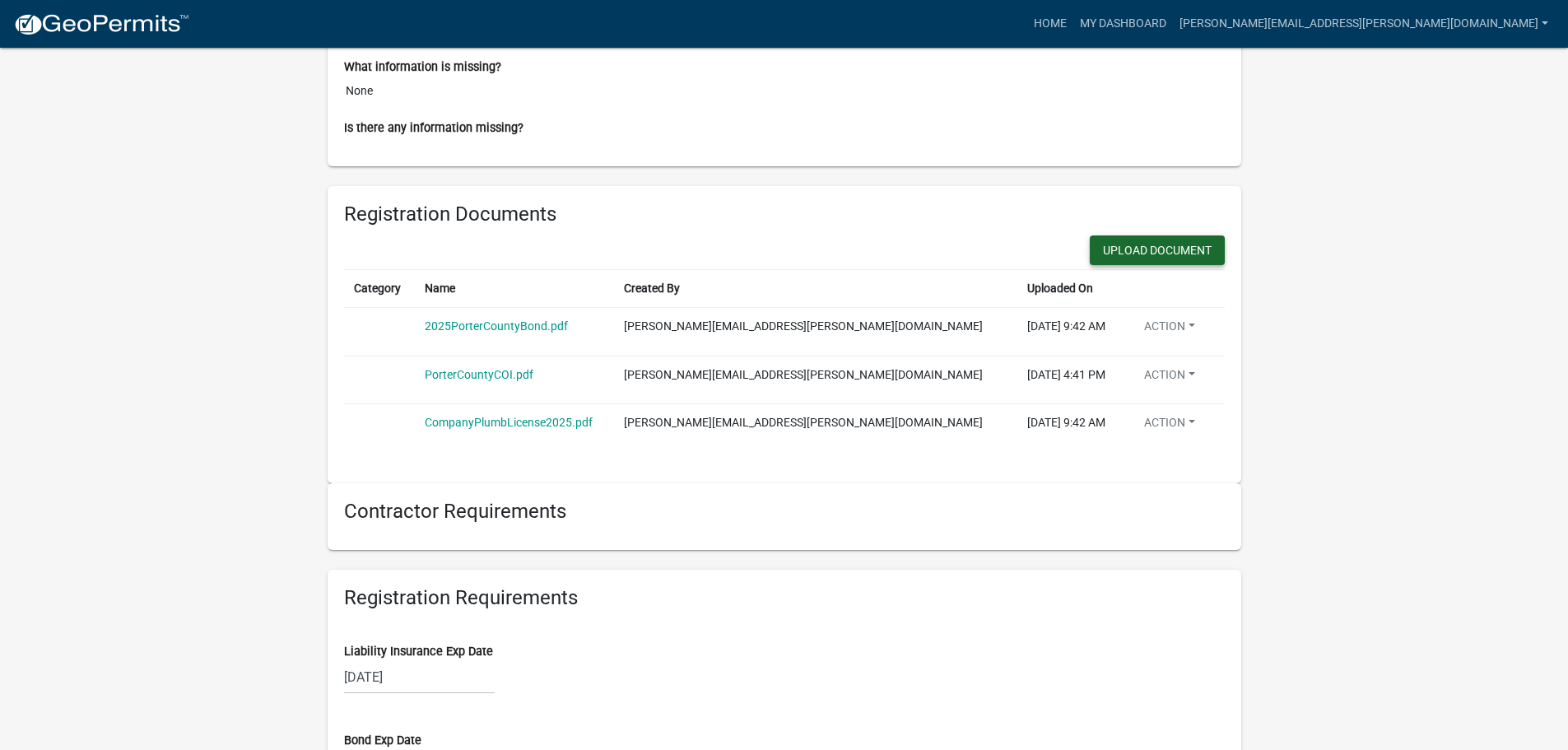
click at [1153, 252] on button "Upload Document" at bounding box center [1157, 250] width 135 height 30
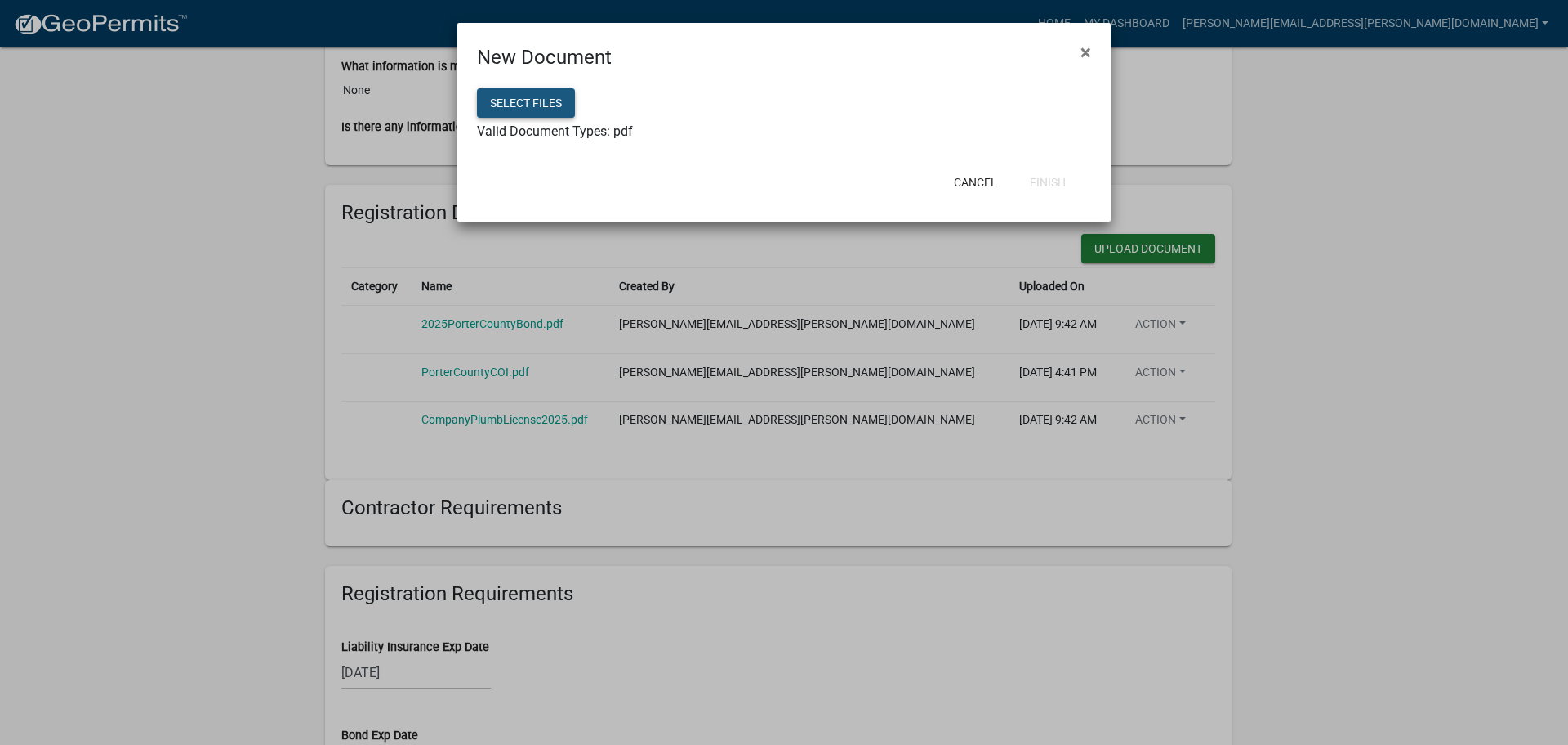
click at [534, 101] on button "Select files" at bounding box center [525, 103] width 98 height 29
click at [1056, 176] on button "Finish" at bounding box center [1048, 181] width 62 height 29
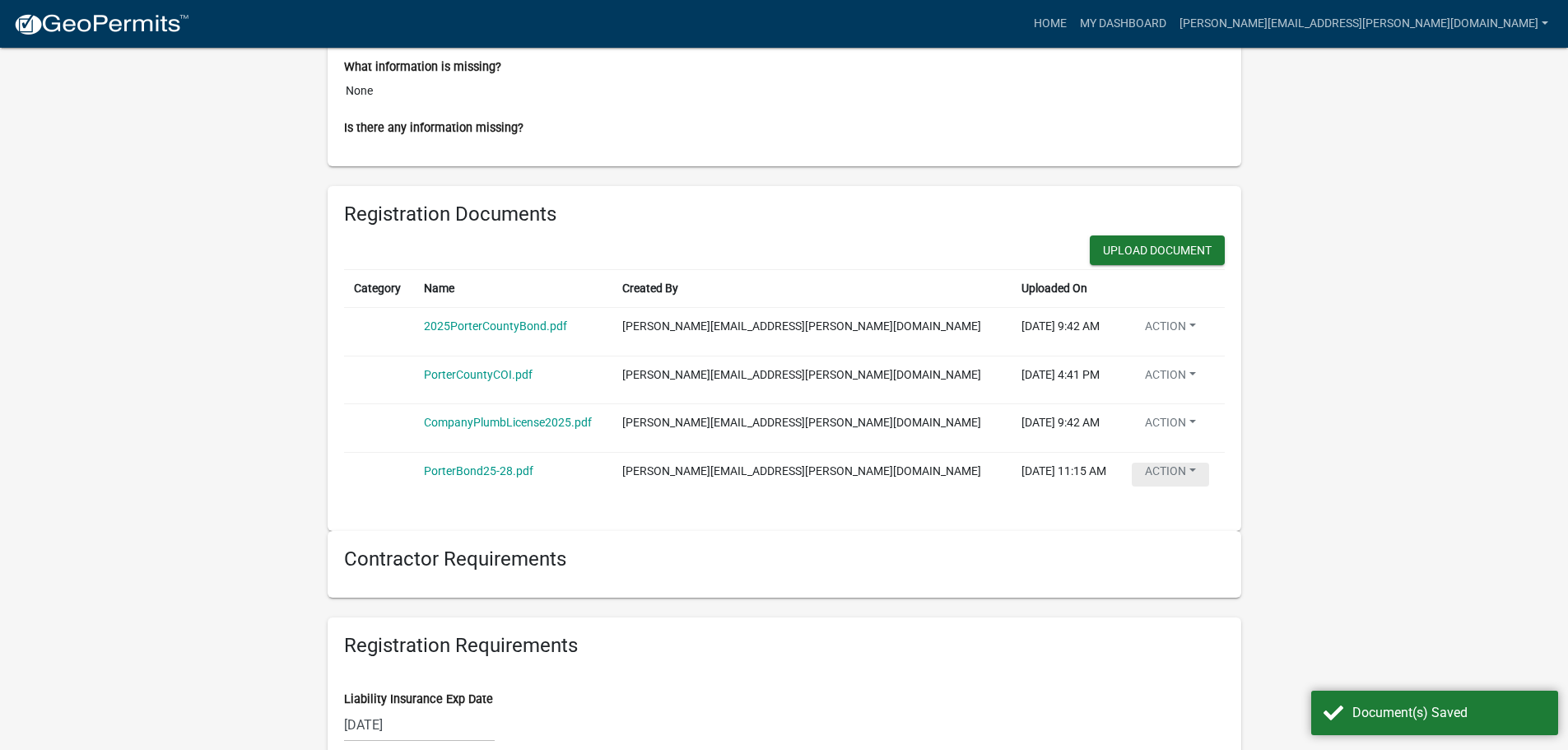
click at [1172, 342] on button "Action" at bounding box center [1171, 329] width 78 height 24
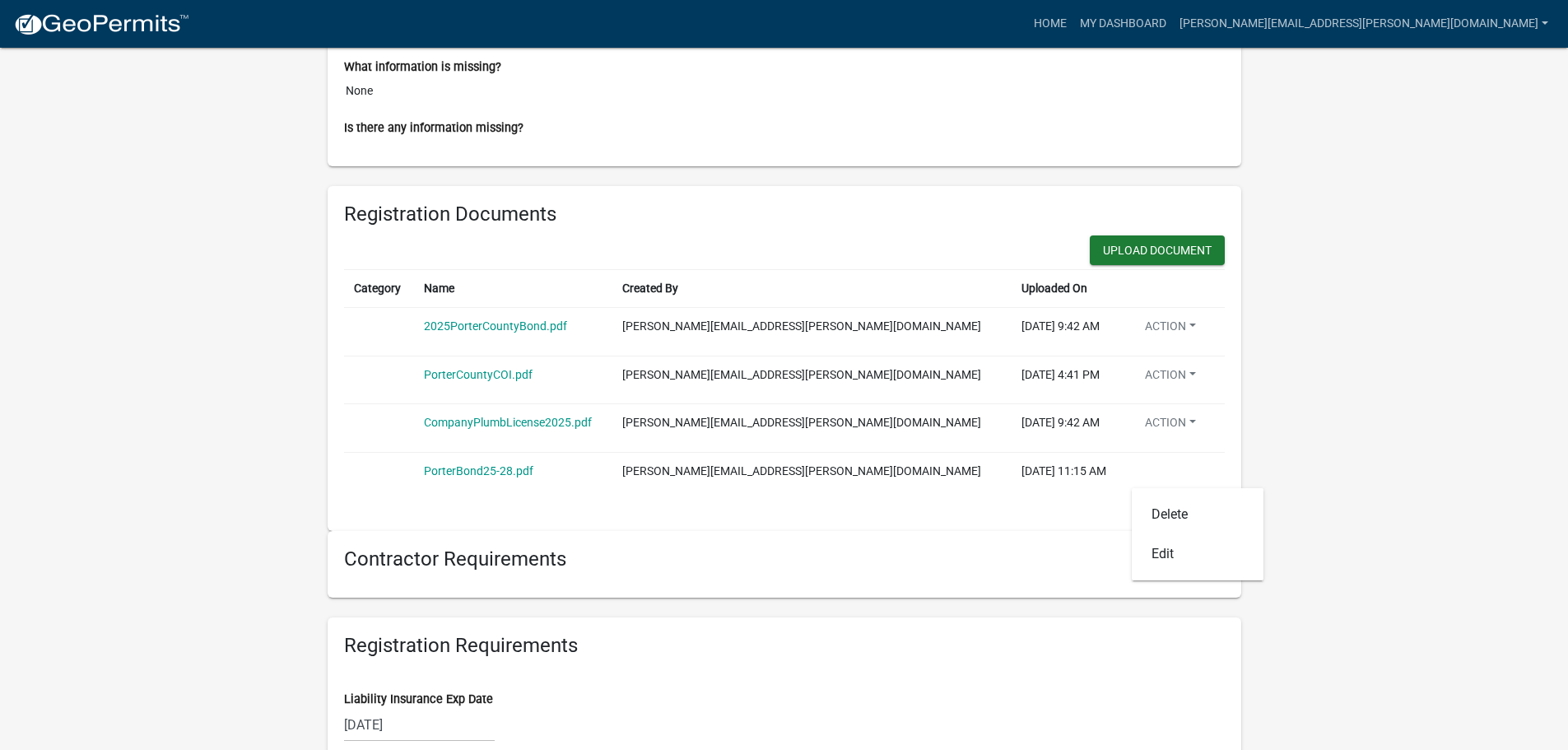
click at [811, 523] on div "Registration Documents Upload Document Category Name Created By Uploaded On 202…" at bounding box center [784, 358] width 914 height 345
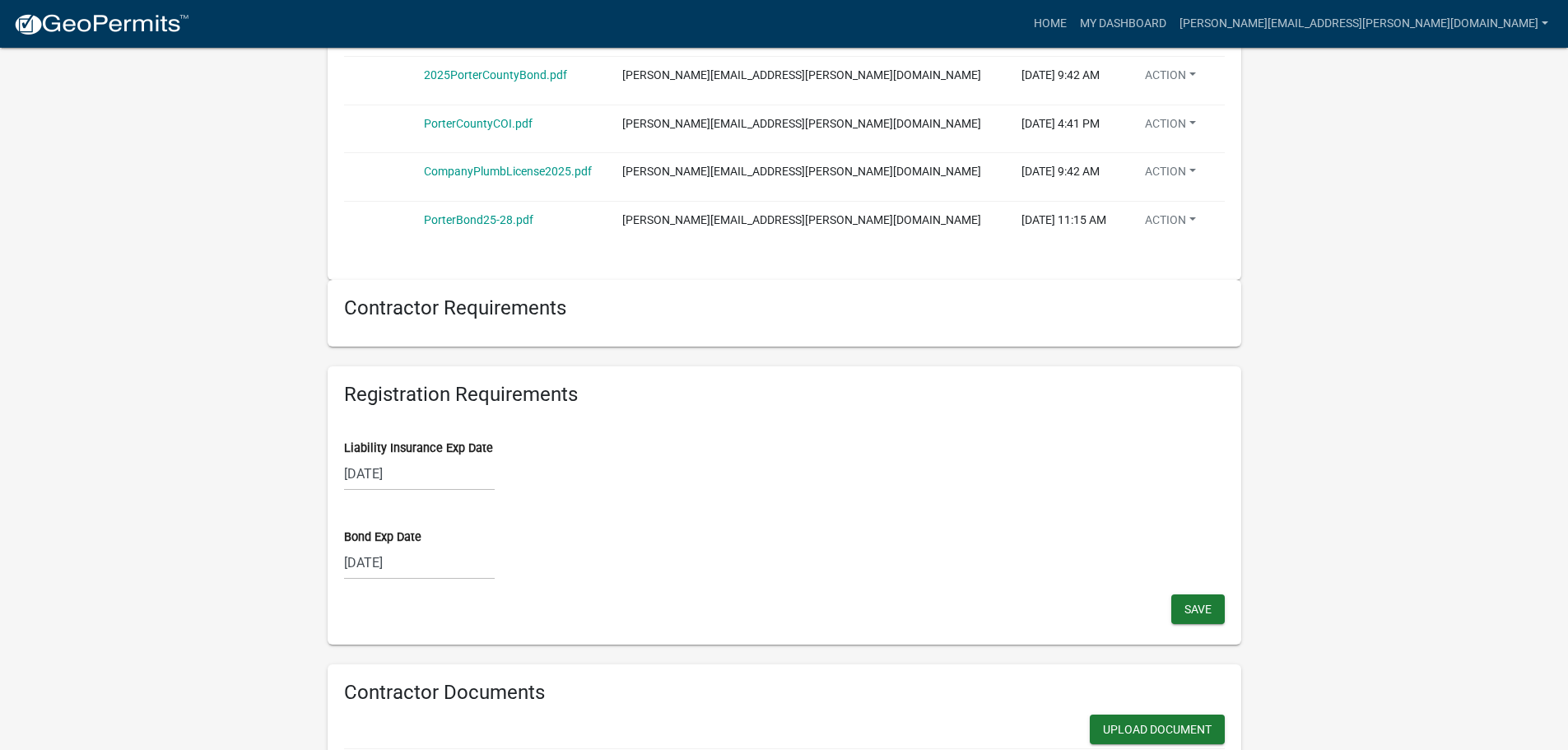
scroll to position [1399, 0]
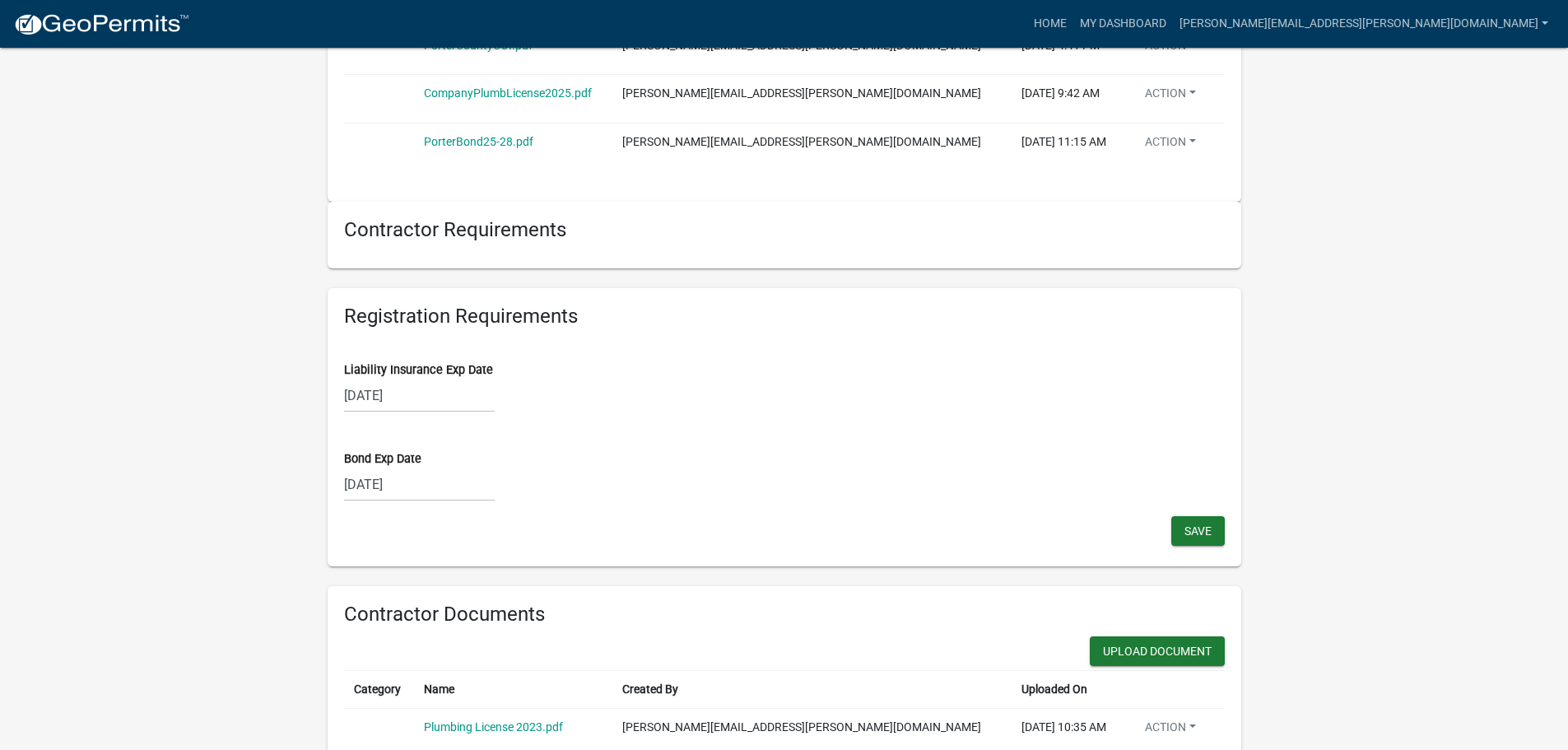
click at [418, 485] on div "[DATE]" at bounding box center [419, 484] width 150 height 33
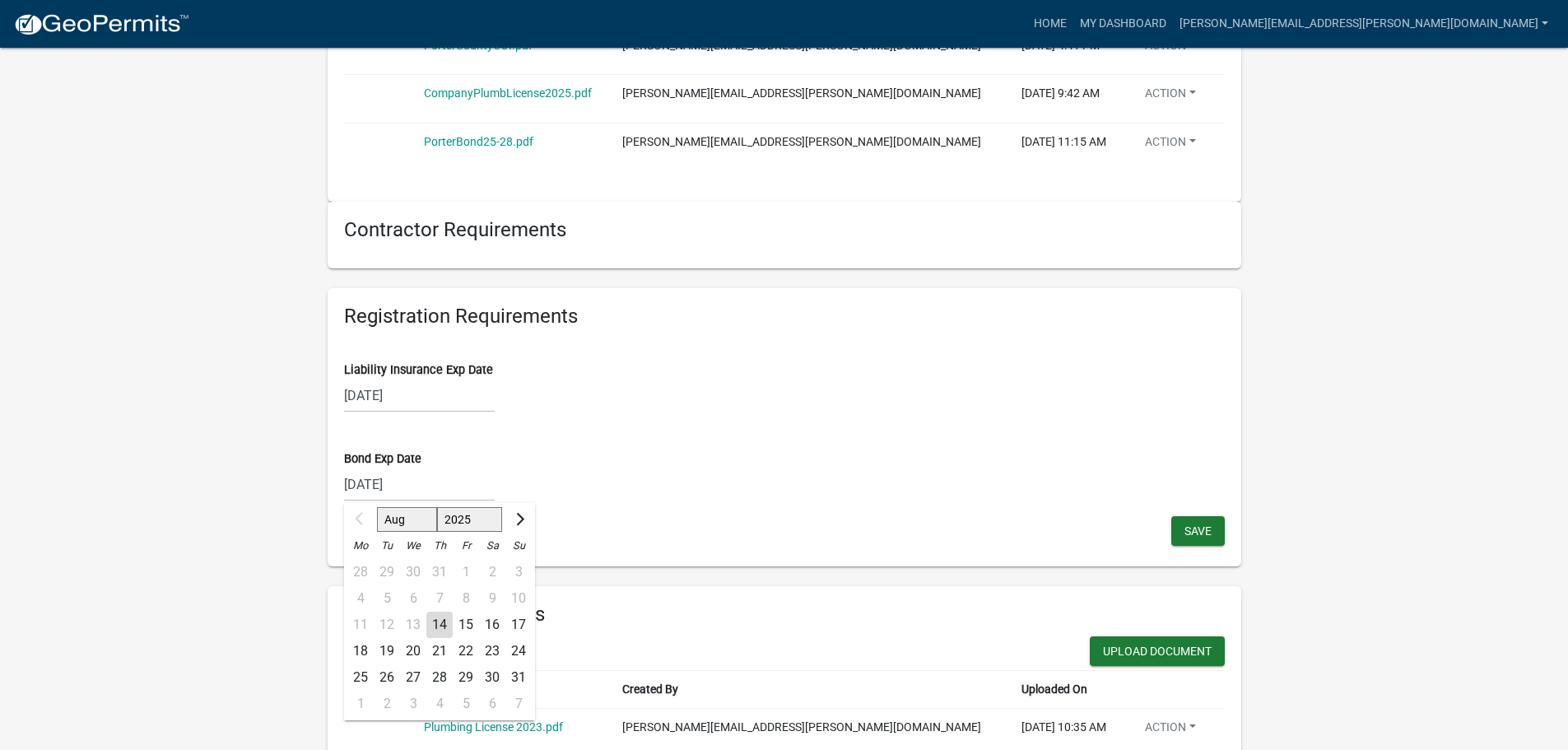
click at [477, 514] on select "2025 2026 2027 2028 2029 2030 2031 2032 2033 2034 2035 2036 2037 2038 2039 2040…" at bounding box center [469, 519] width 66 height 25
select select "2028"
click at [437, 507] on select "2025 2026 2027 2028 2029 2030 2031 2032 2033 2034 2035 2036 2037 2038 2039 2040…" at bounding box center [469, 519] width 66 height 25
click at [518, 597] on div "13" at bounding box center [519, 599] width 27 height 27
type input "[DATE]"
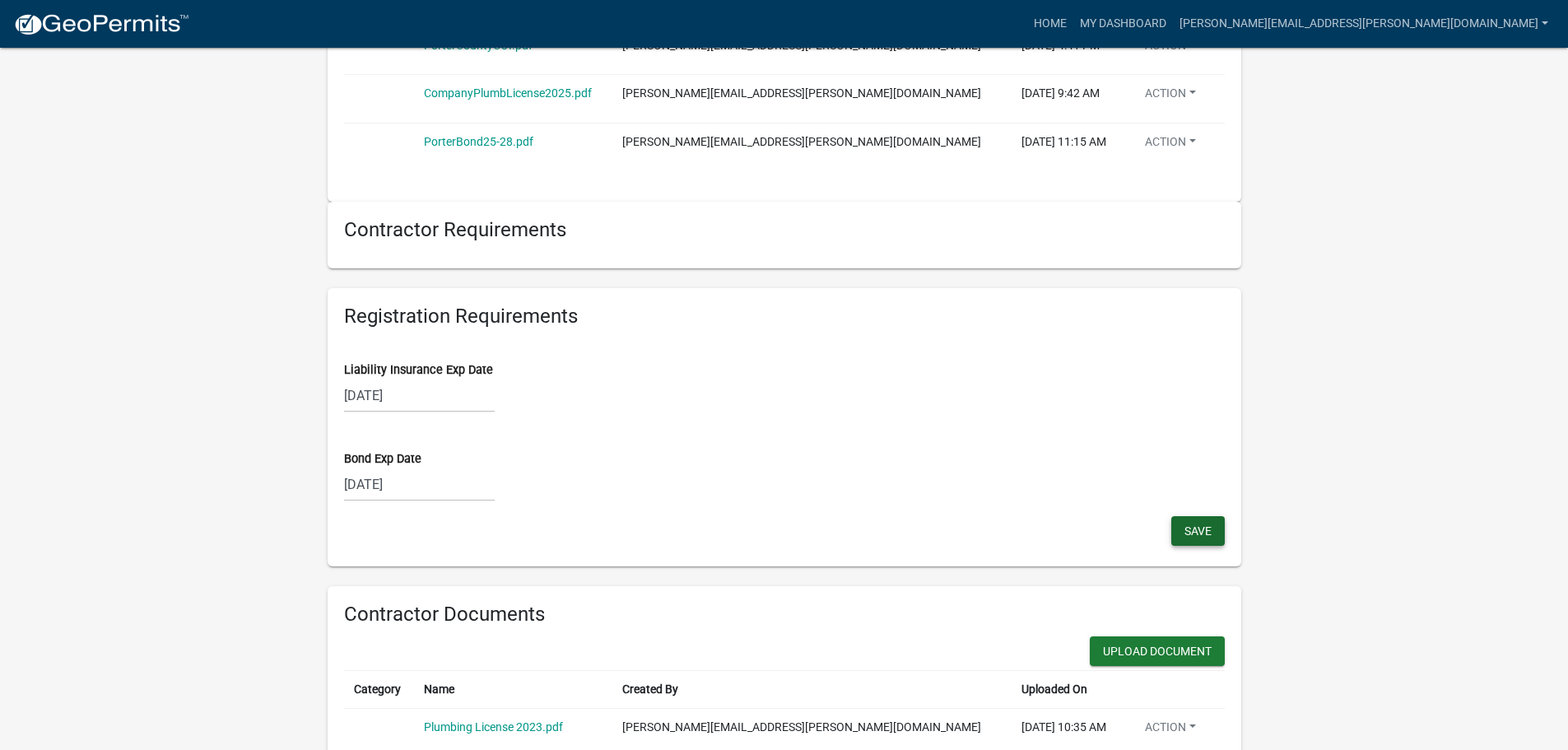
click at [1198, 527] on span "Save" at bounding box center [1198, 531] width 27 height 13
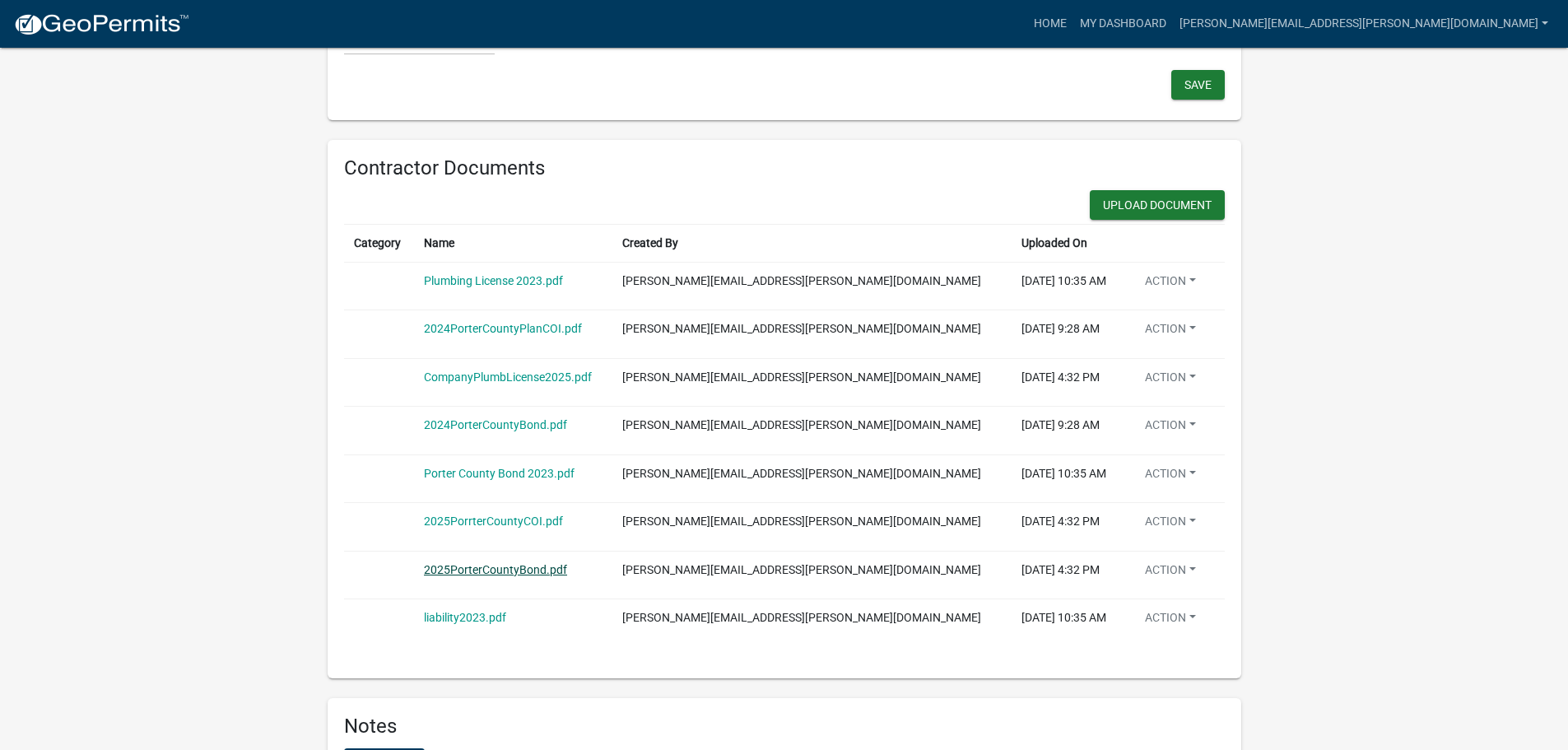
scroll to position [1892, 0]
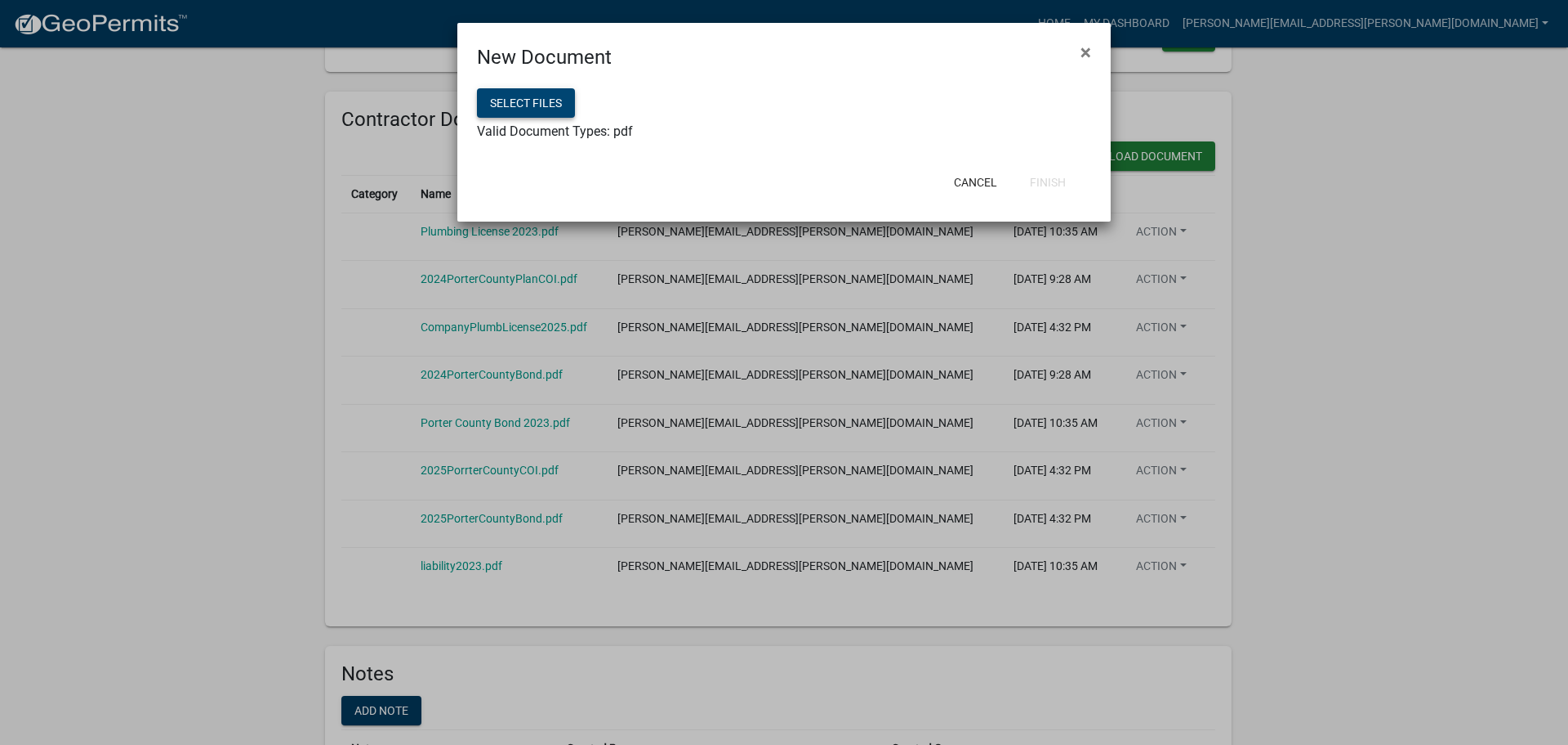
click at [522, 99] on button "Select files" at bounding box center [525, 103] width 98 height 29
click at [1048, 183] on button "Finish" at bounding box center [1048, 181] width 62 height 29
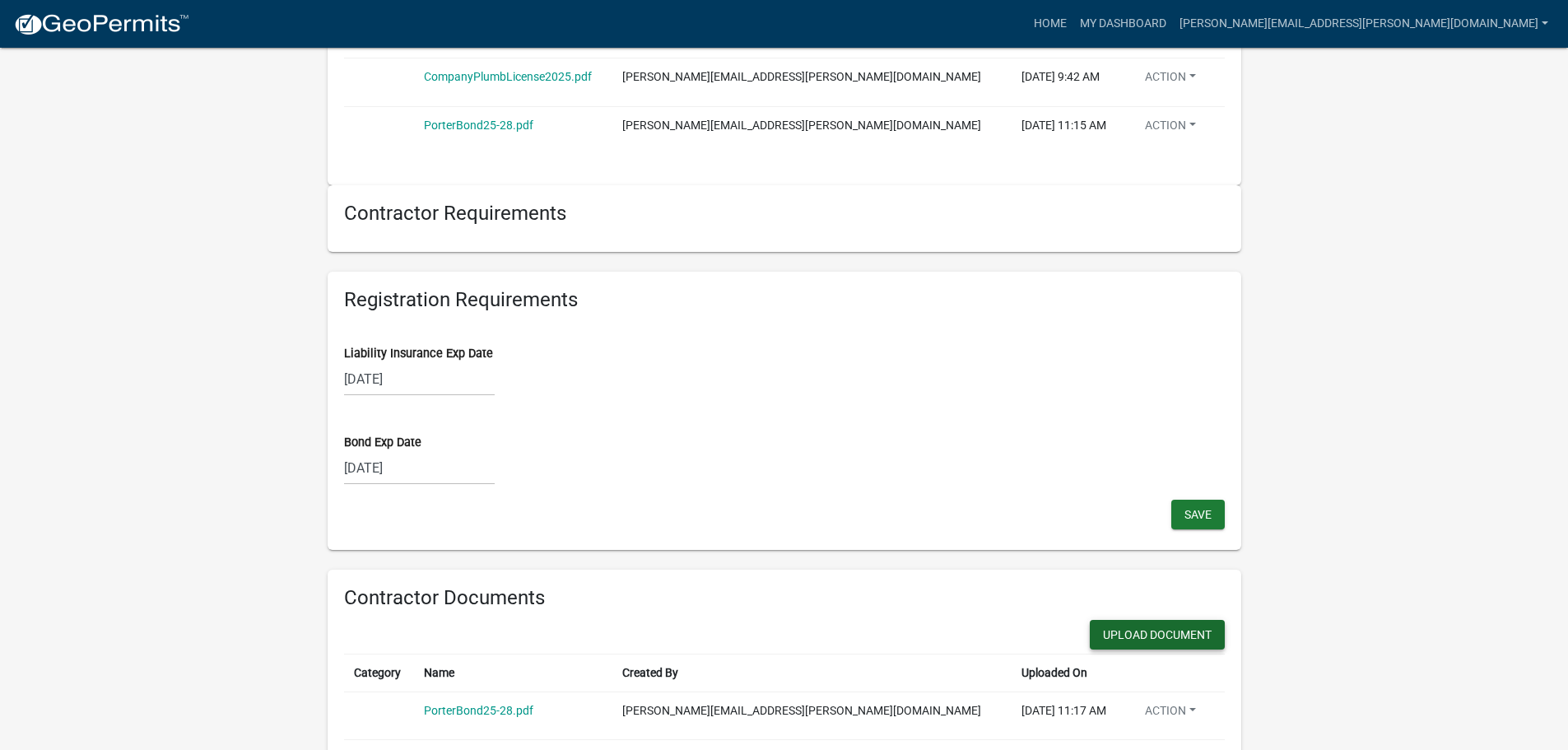
scroll to position [1645, 0]
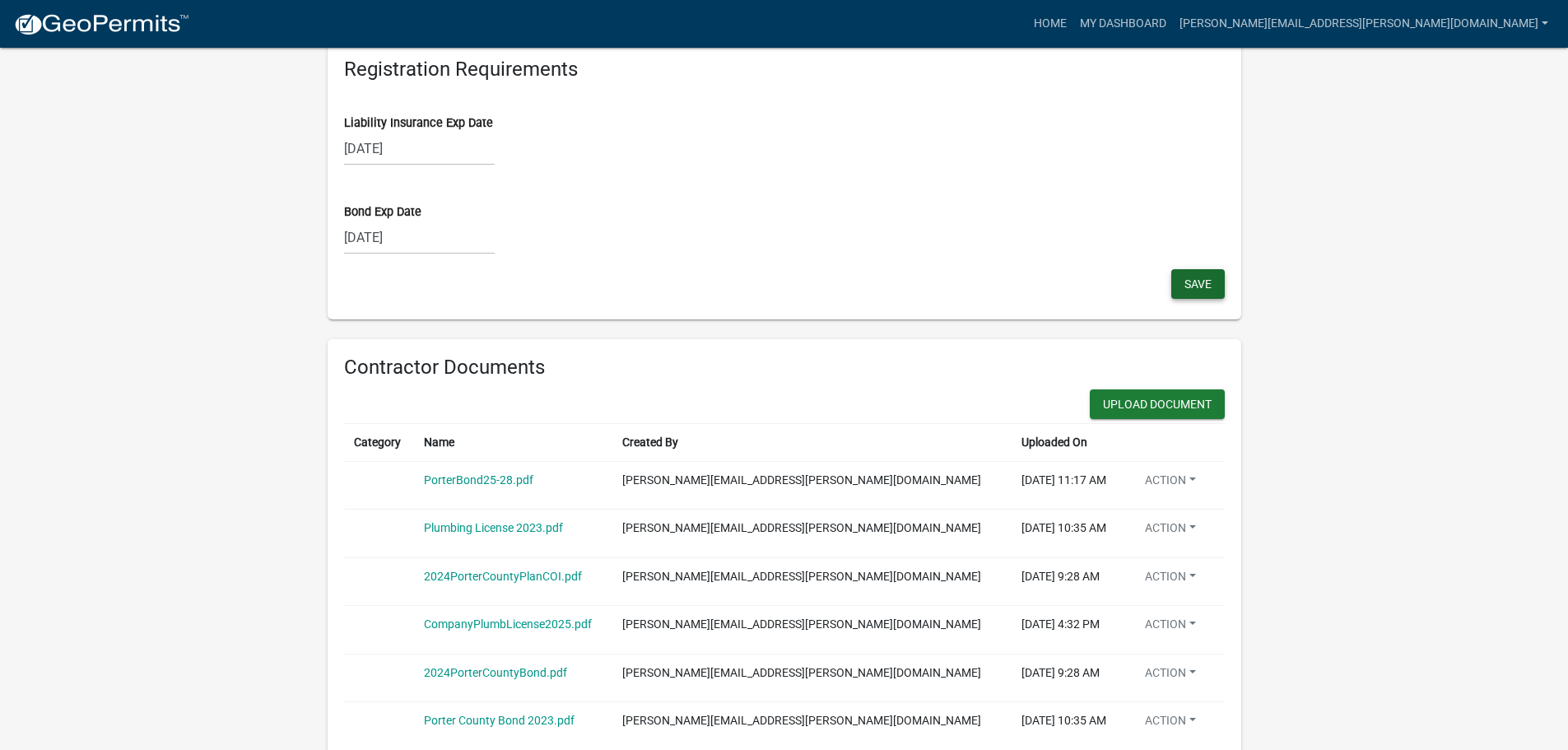
click at [1199, 280] on span "Save" at bounding box center [1198, 284] width 27 height 13
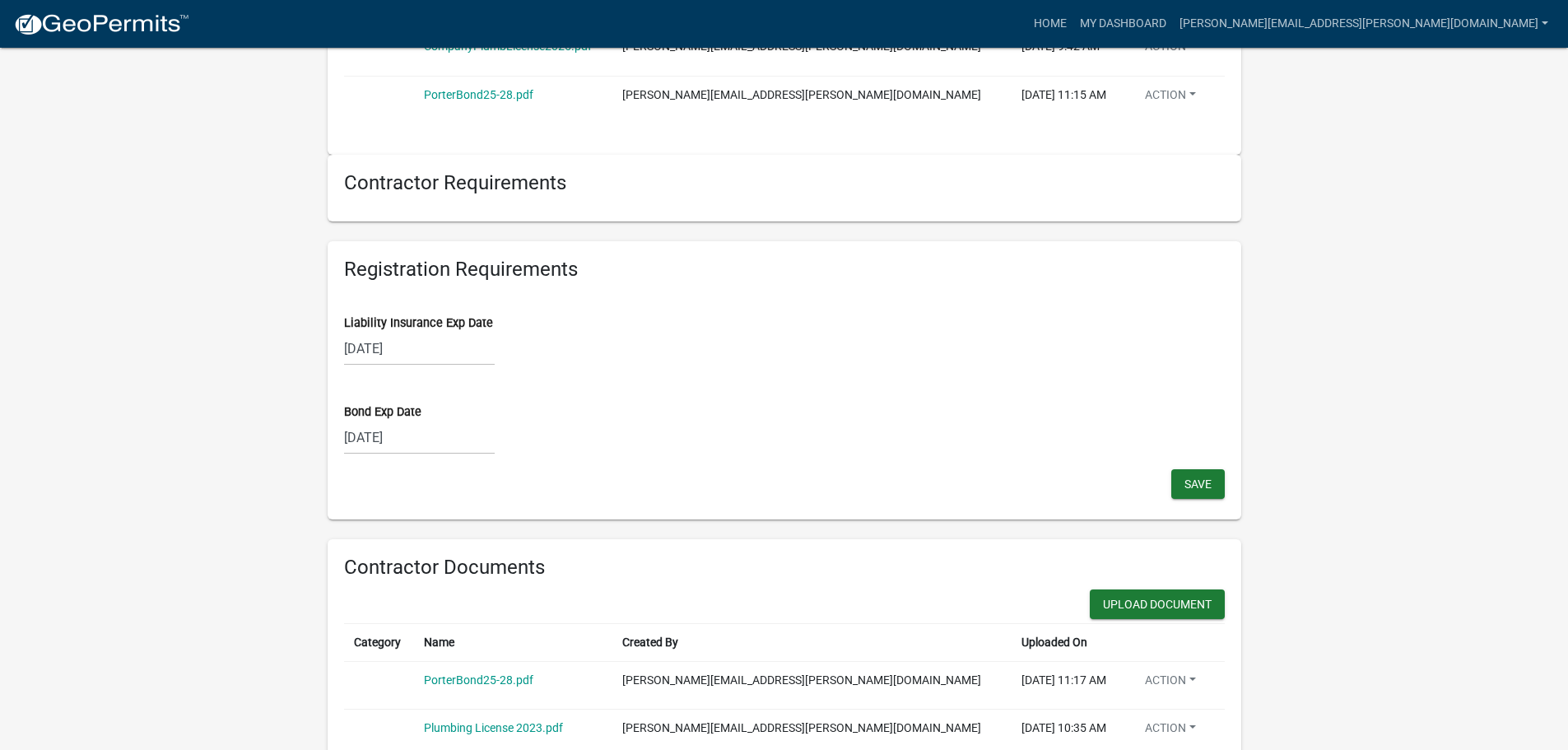
scroll to position [1416, 0]
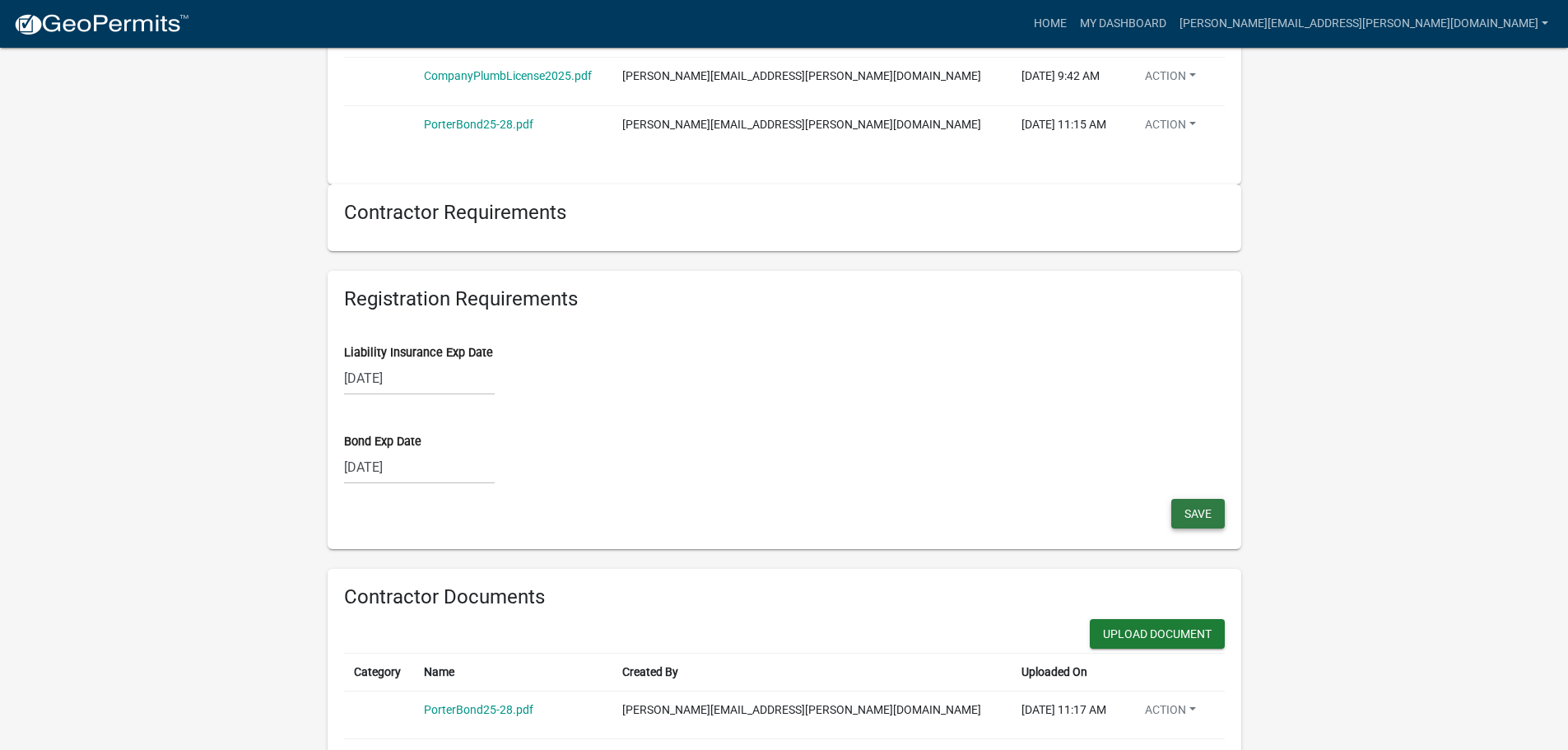
click at [1189, 509] on span "Save" at bounding box center [1198, 514] width 27 height 13
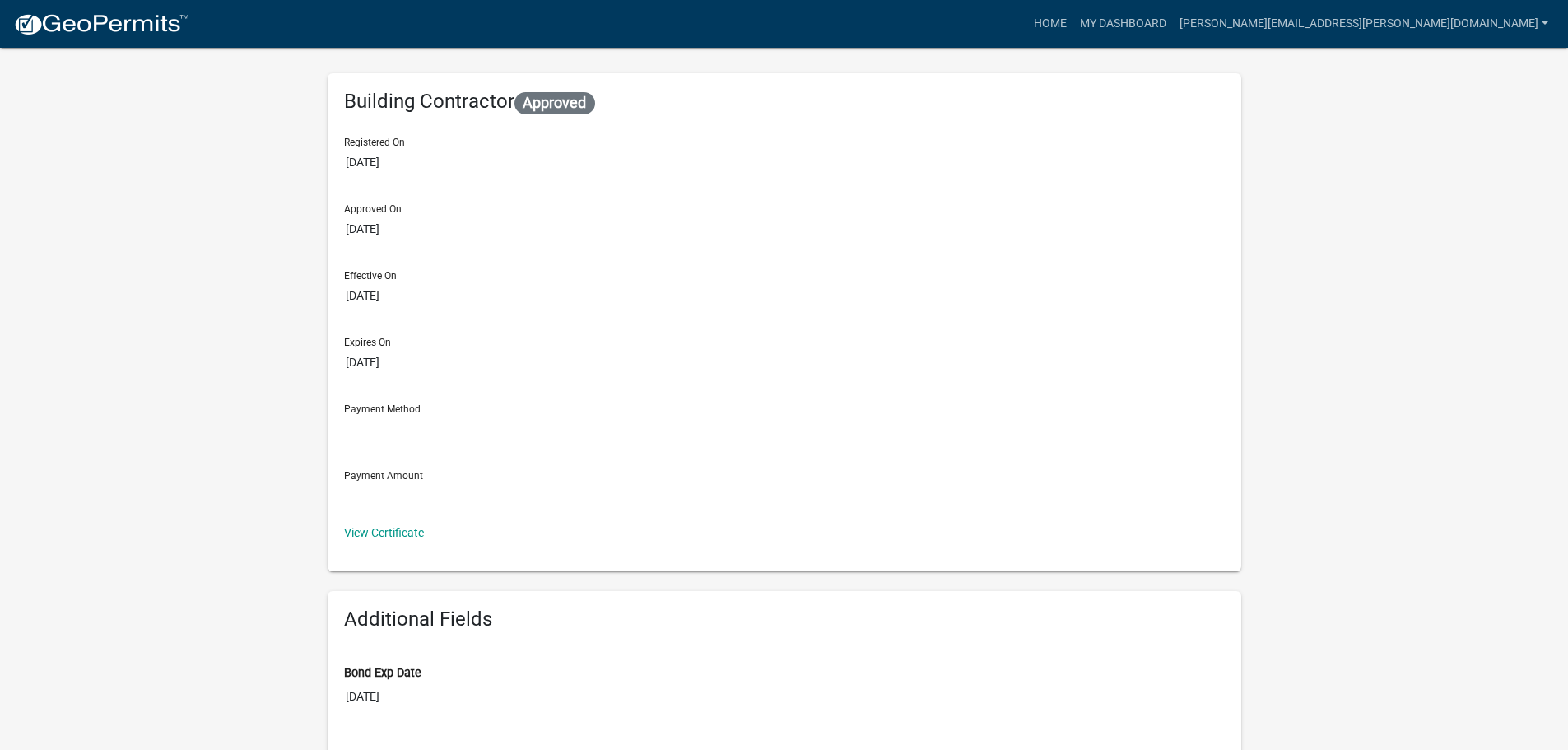
scroll to position [0, 0]
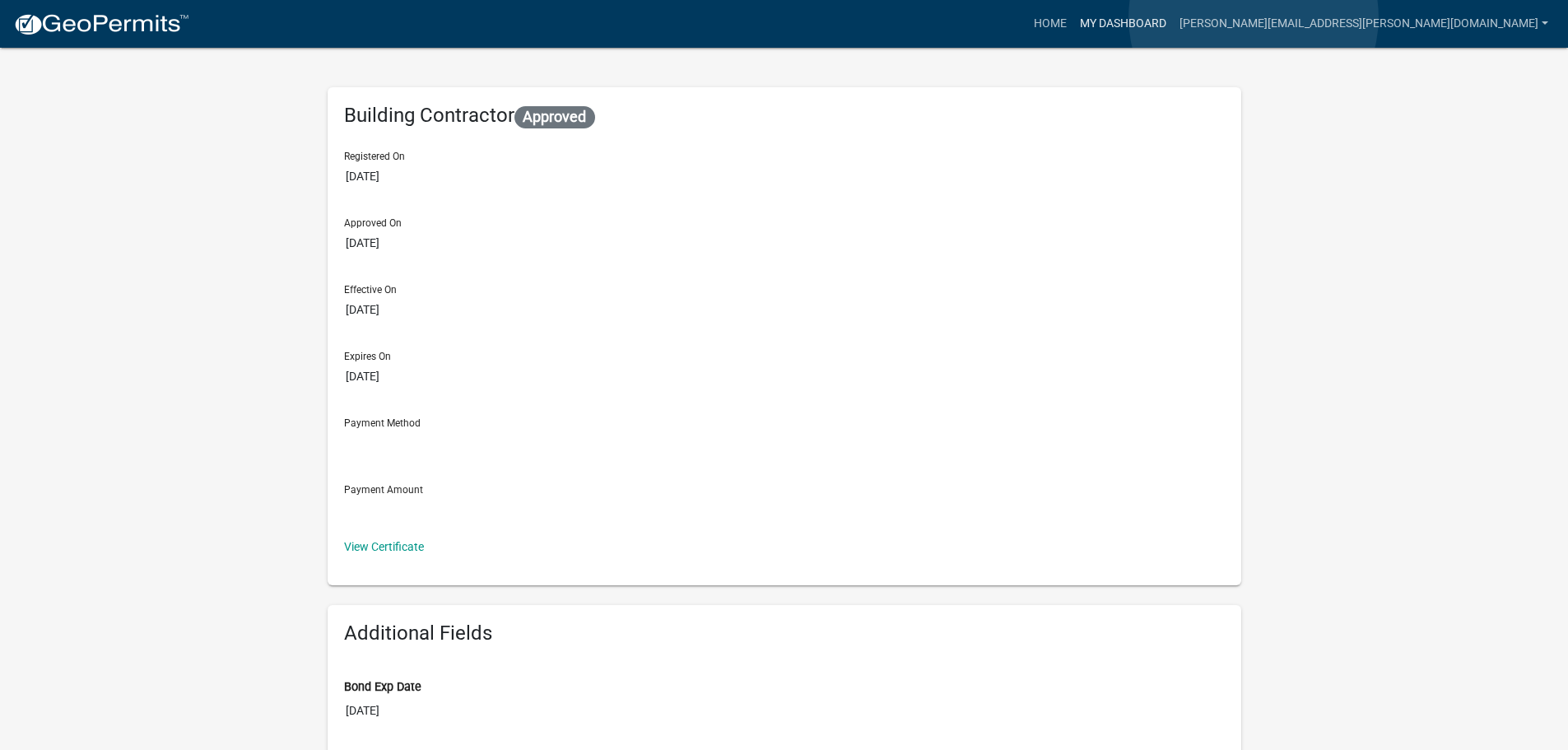
click at [1174, 17] on link "My Dashboard" at bounding box center [1124, 24] width 100 height 32
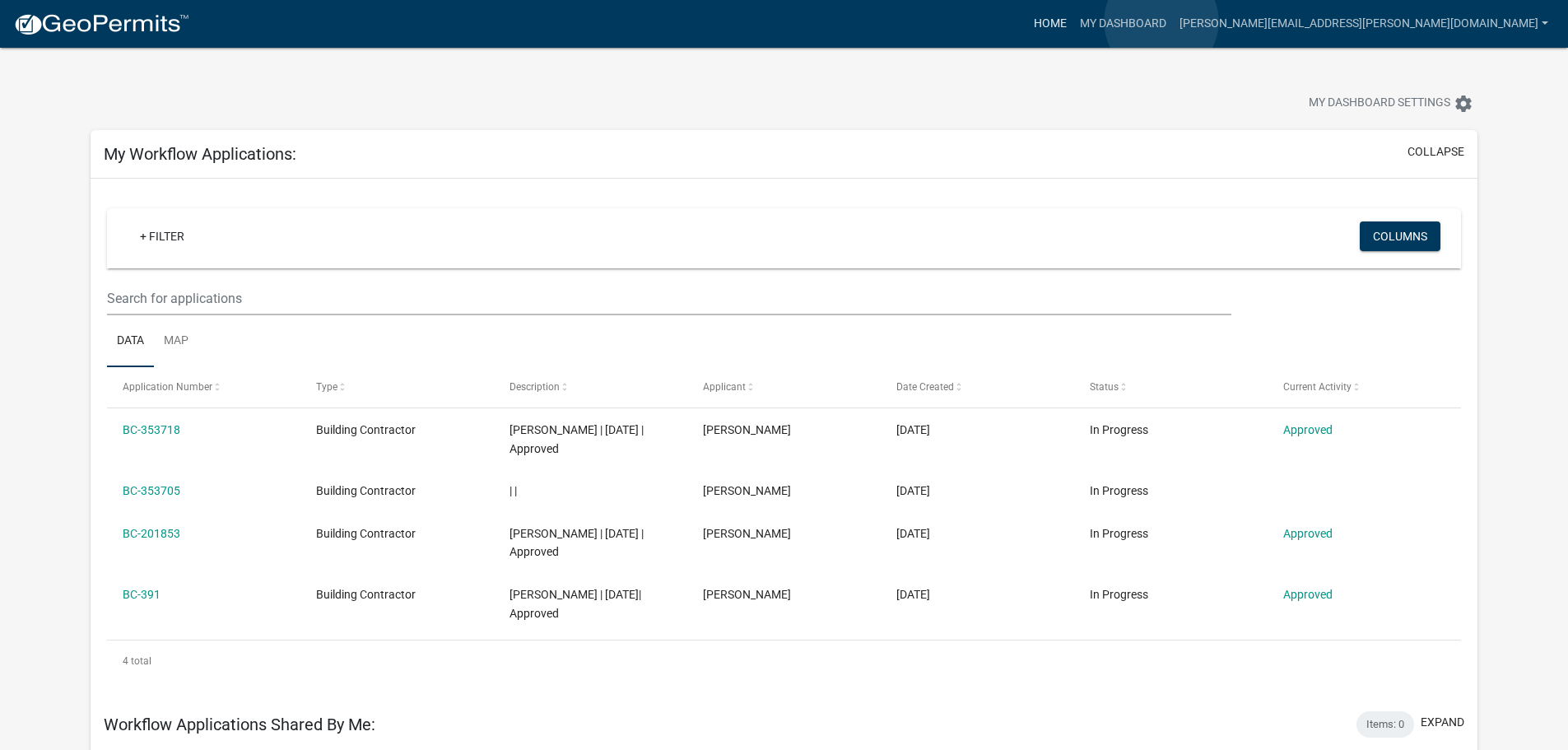
click at [1074, 21] on link "Home" at bounding box center [1050, 24] width 46 height 32
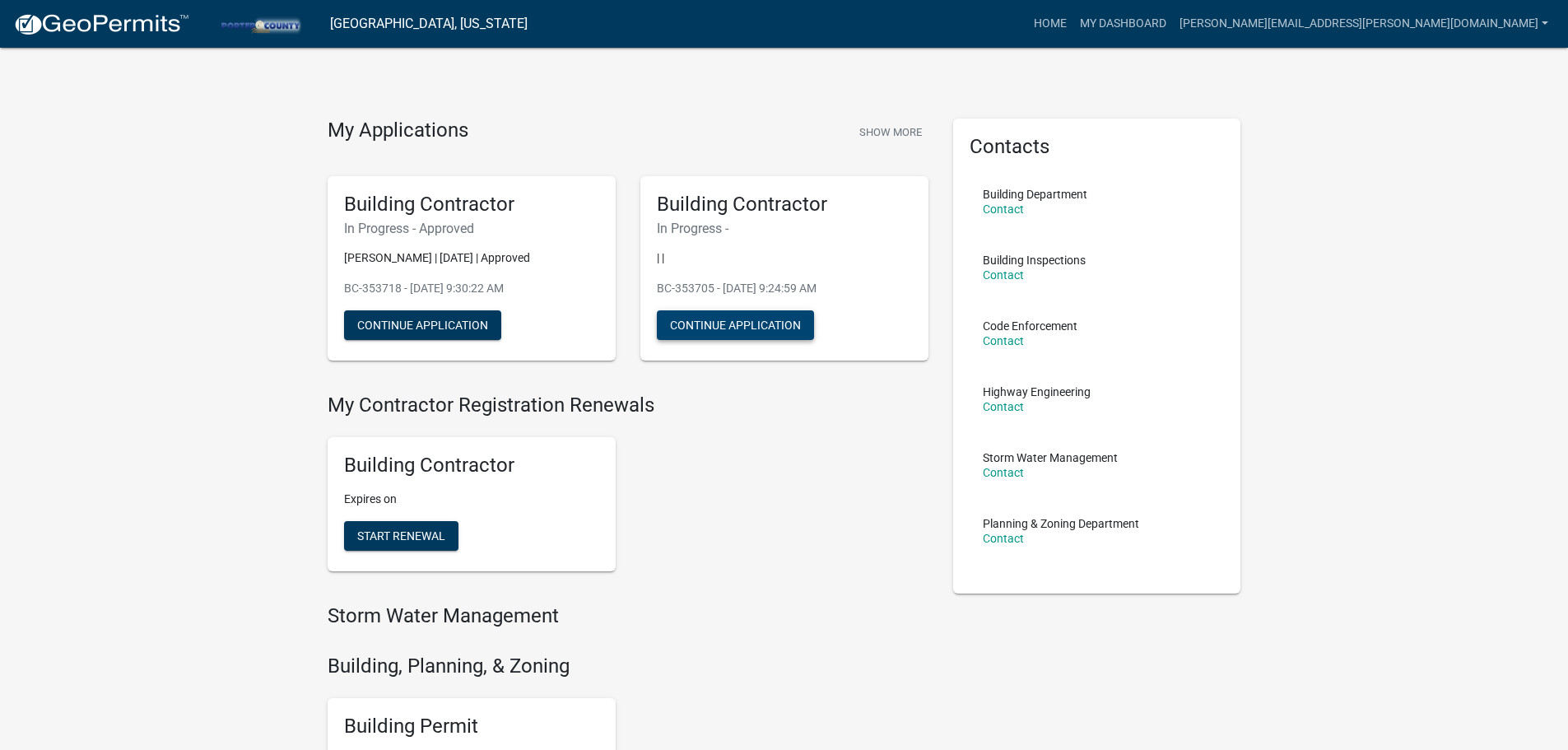
click at [721, 320] on button "Continue Application" at bounding box center [735, 324] width 157 height 30
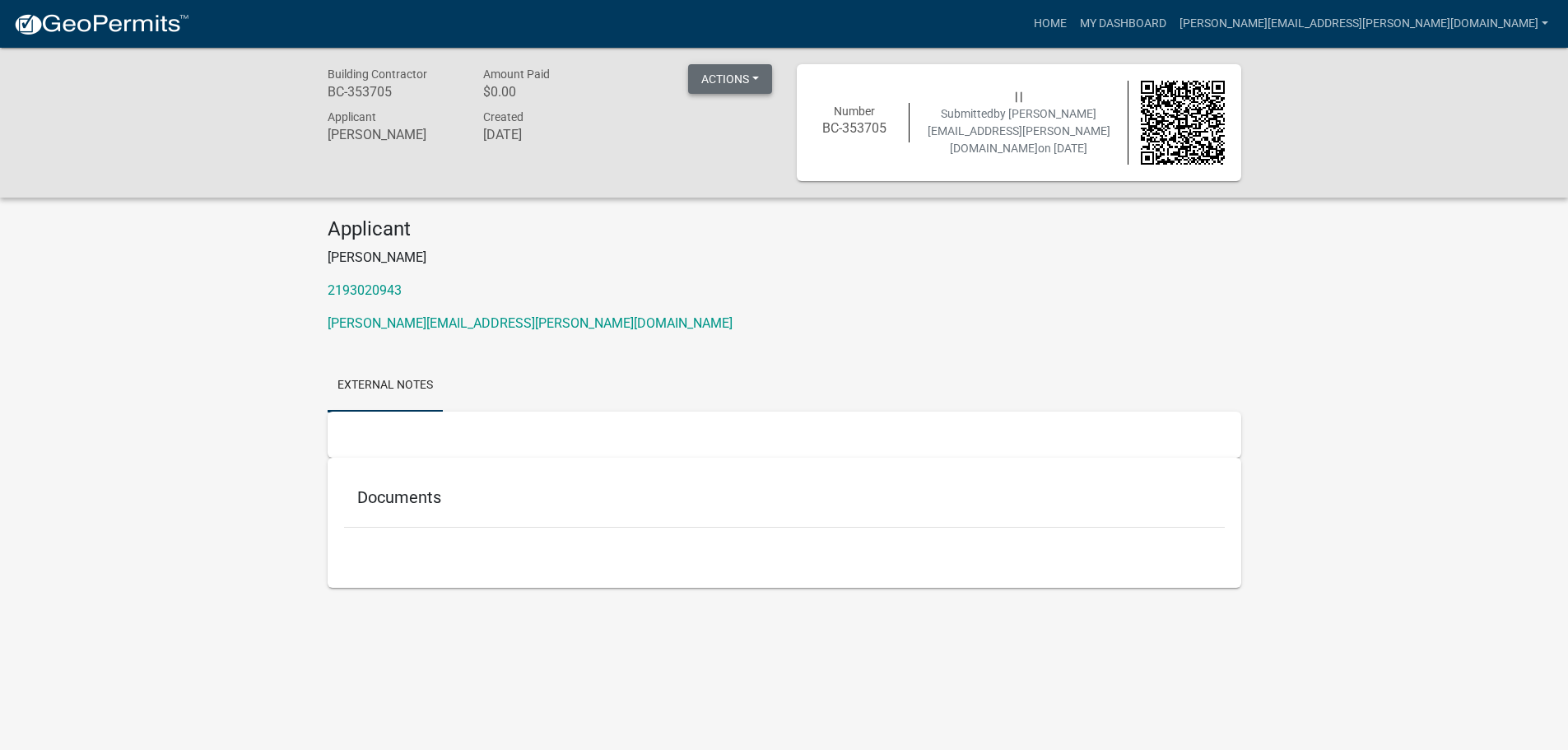
click at [721, 77] on button "Actions" at bounding box center [730, 78] width 84 height 30
click at [682, 239] on h4 "Applicant" at bounding box center [784, 229] width 914 height 24
click at [1174, 27] on link "My Dashboard" at bounding box center [1124, 24] width 100 height 32
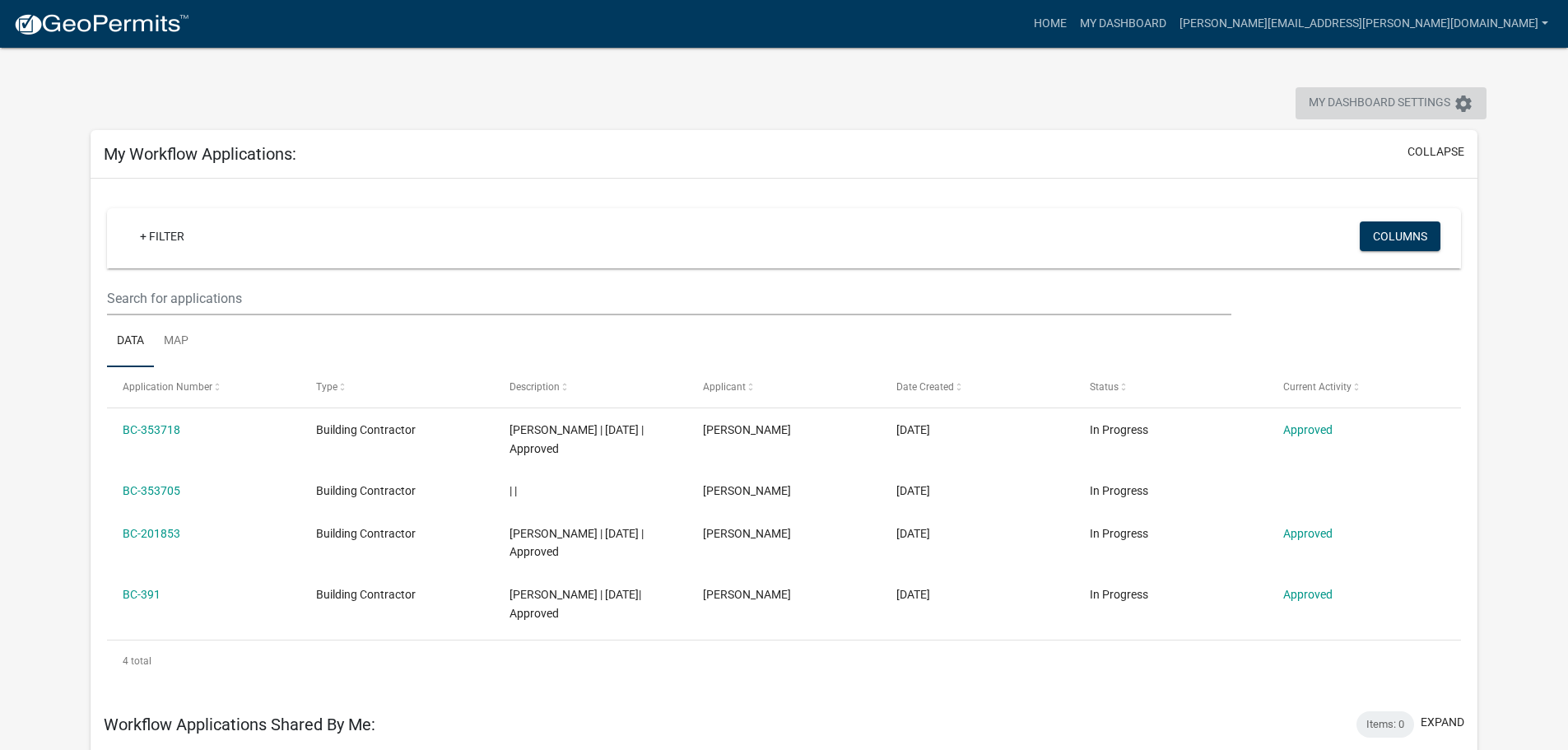
click at [1368, 98] on span "My Dashboard Settings" at bounding box center [1379, 103] width 142 height 20
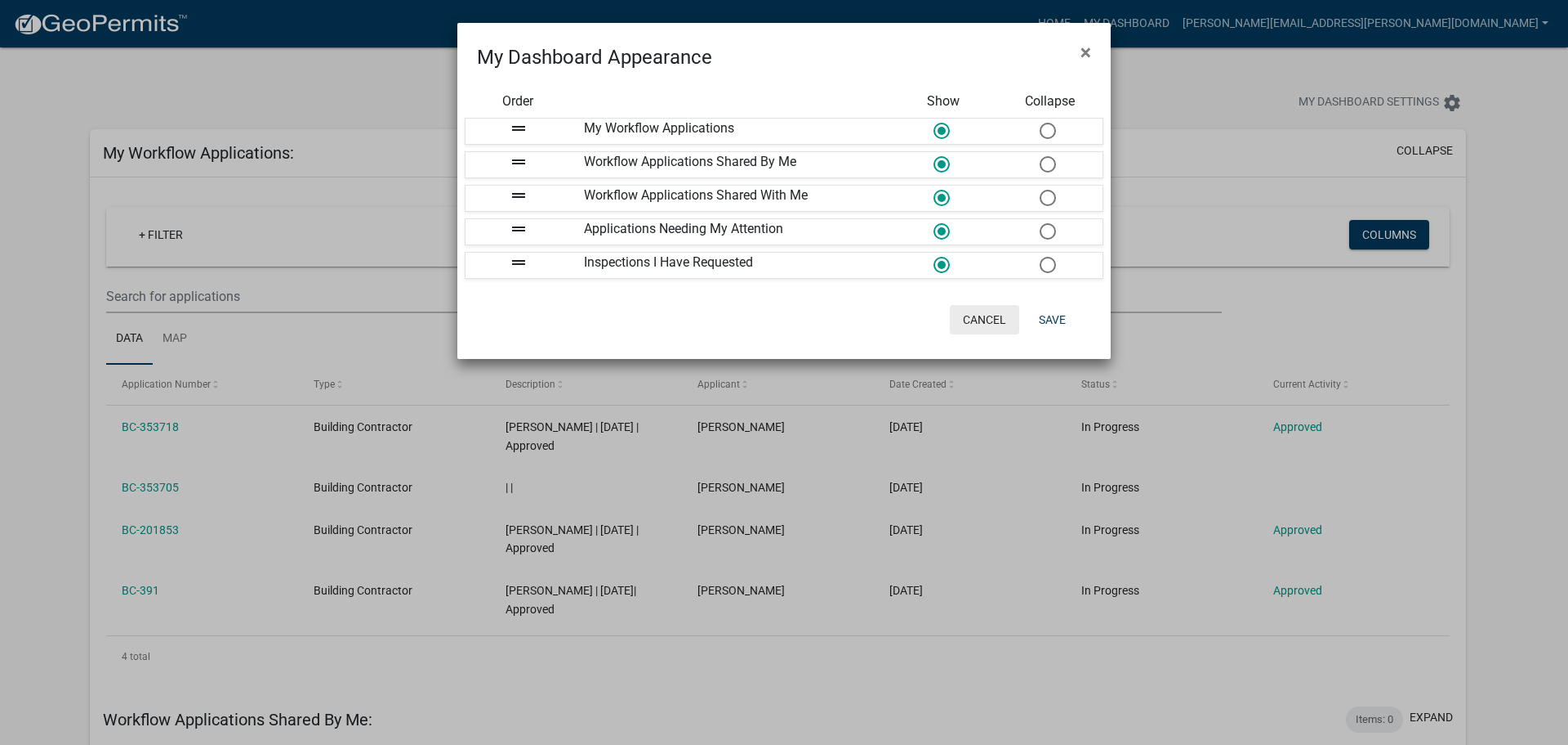
click at [995, 320] on button "Cancel" at bounding box center [984, 319] width 69 height 29
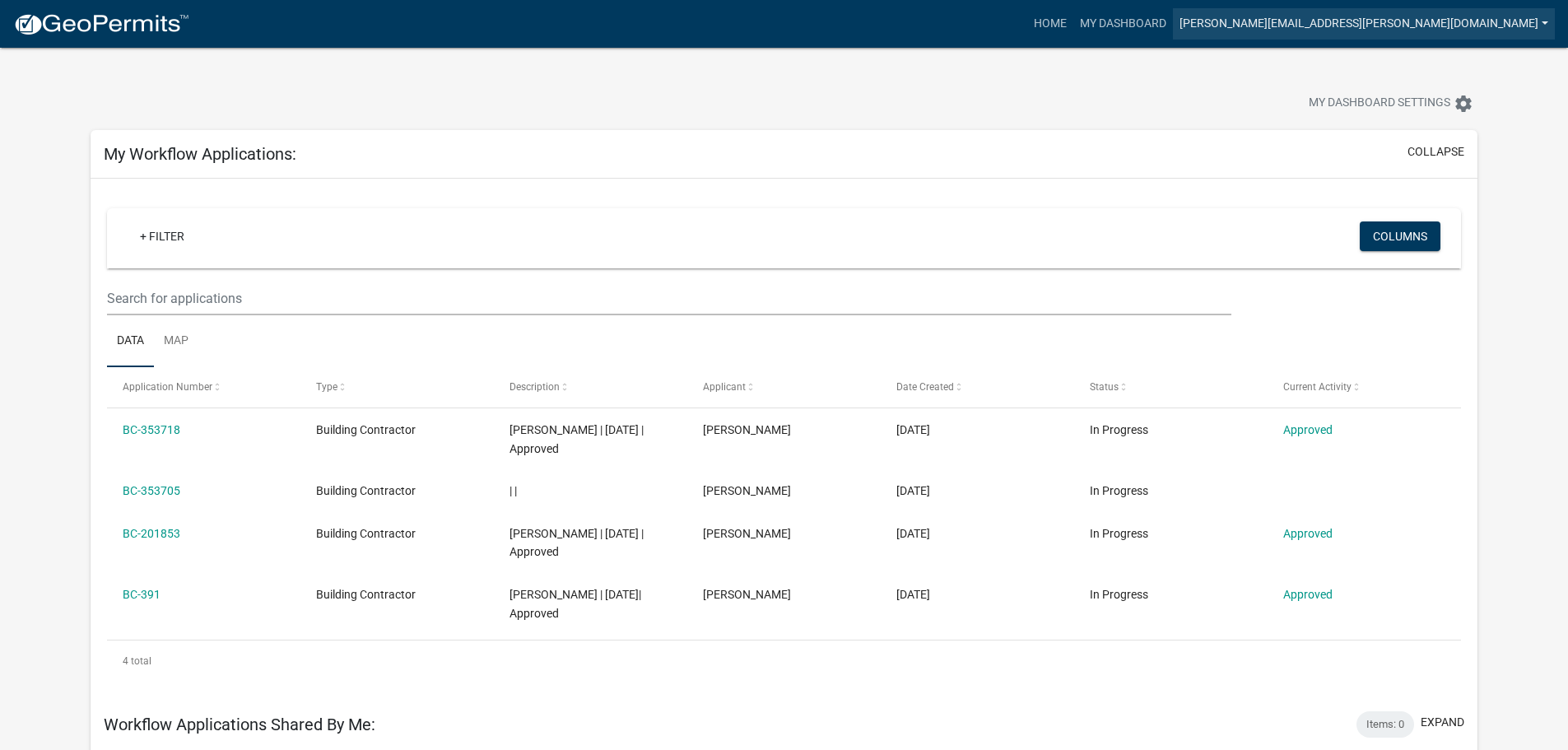
click at [1467, 29] on link "[PERSON_NAME][EMAIL_ADDRESS][PERSON_NAME][DOMAIN_NAME]" at bounding box center [1364, 24] width 382 height 32
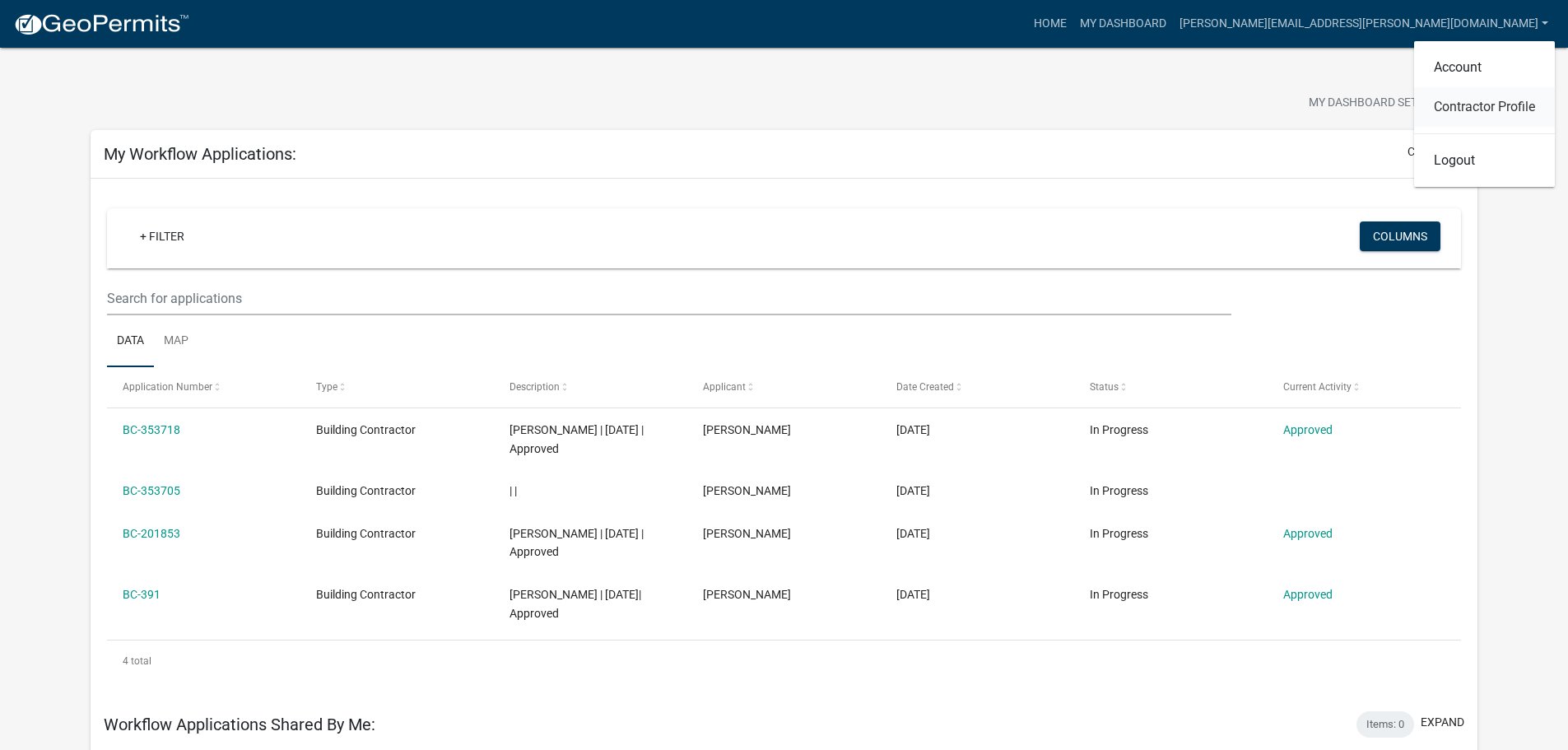
click at [1456, 110] on link "Contractor Profile" at bounding box center [1485, 106] width 141 height 39
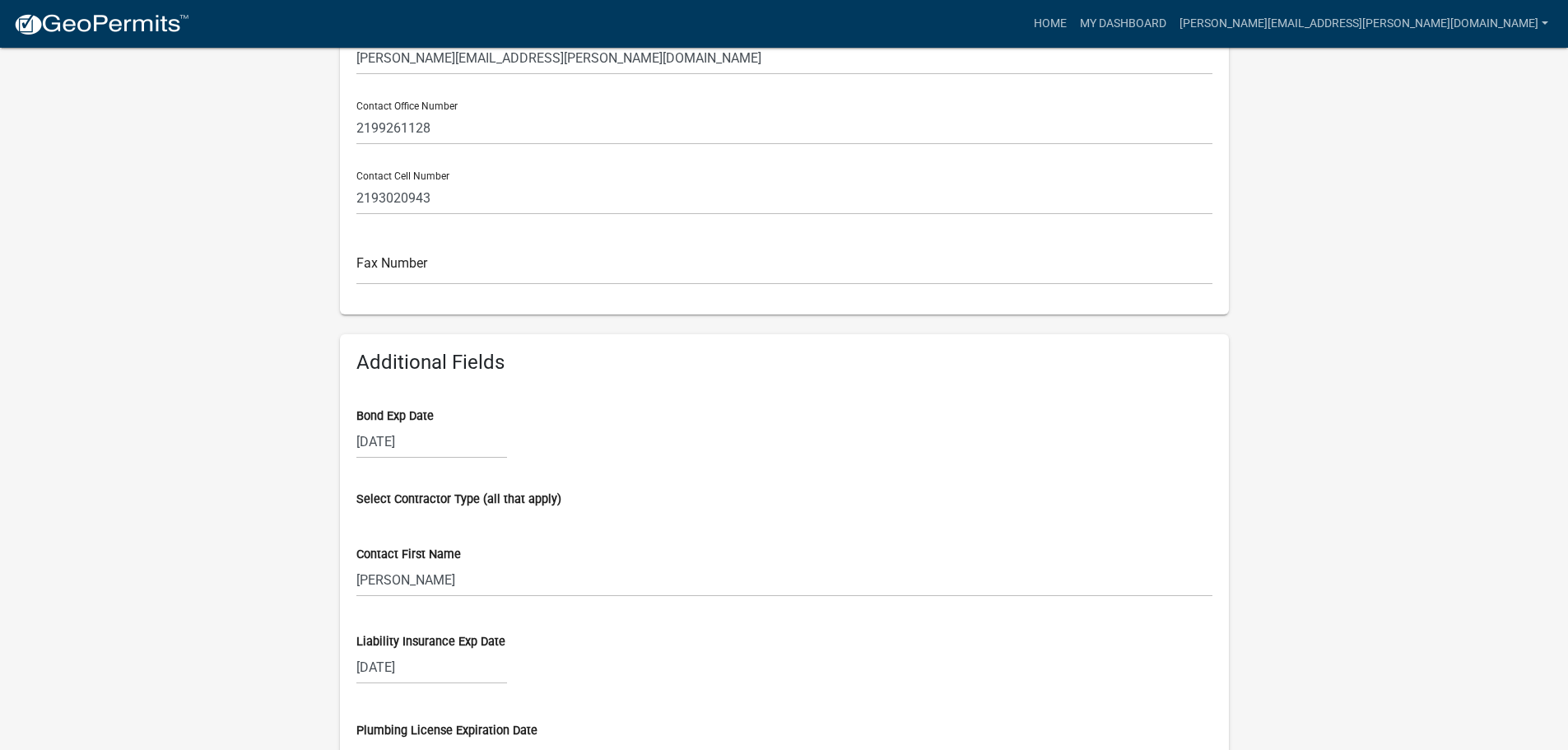
scroll to position [546, 0]
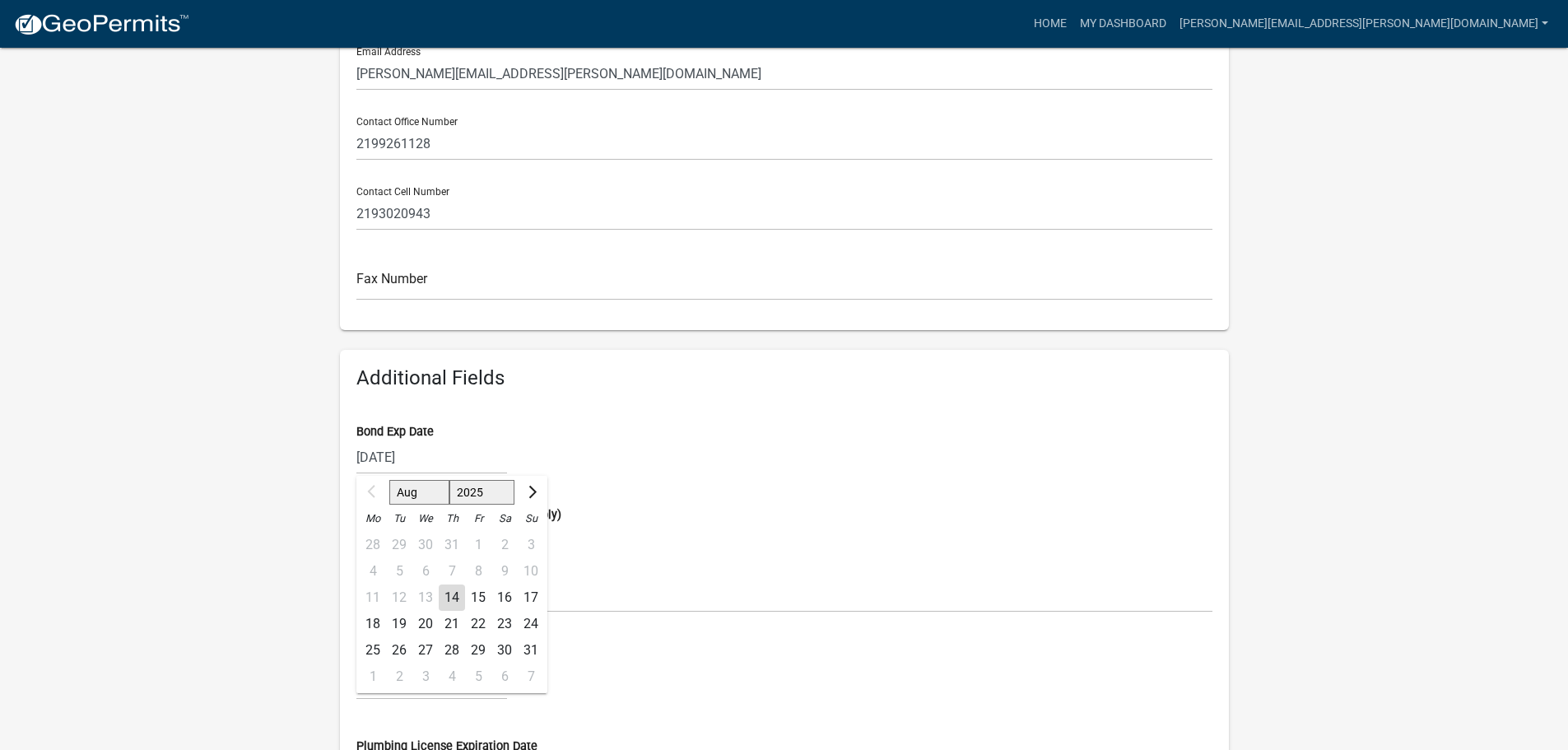
click at [420, 440] on div "[DATE] Aug Sep Oct Nov [DATE] 2026 2027 2028 2029 2030 2031 2032 2033 2034 2035…" at bounding box center [431, 456] width 150 height 33
click at [538, 479] on button "Next month" at bounding box center [530, 493] width 20 height 27
click at [372, 485] on span "Previous month" at bounding box center [373, 491] width 12 height 12
select select "8"
click at [480, 479] on select "2025 2026 2027 2028 2029 2030 2031 2032 2033 2034 2035 2036 2037 2038 2039 2040…" at bounding box center [482, 492] width 66 height 25
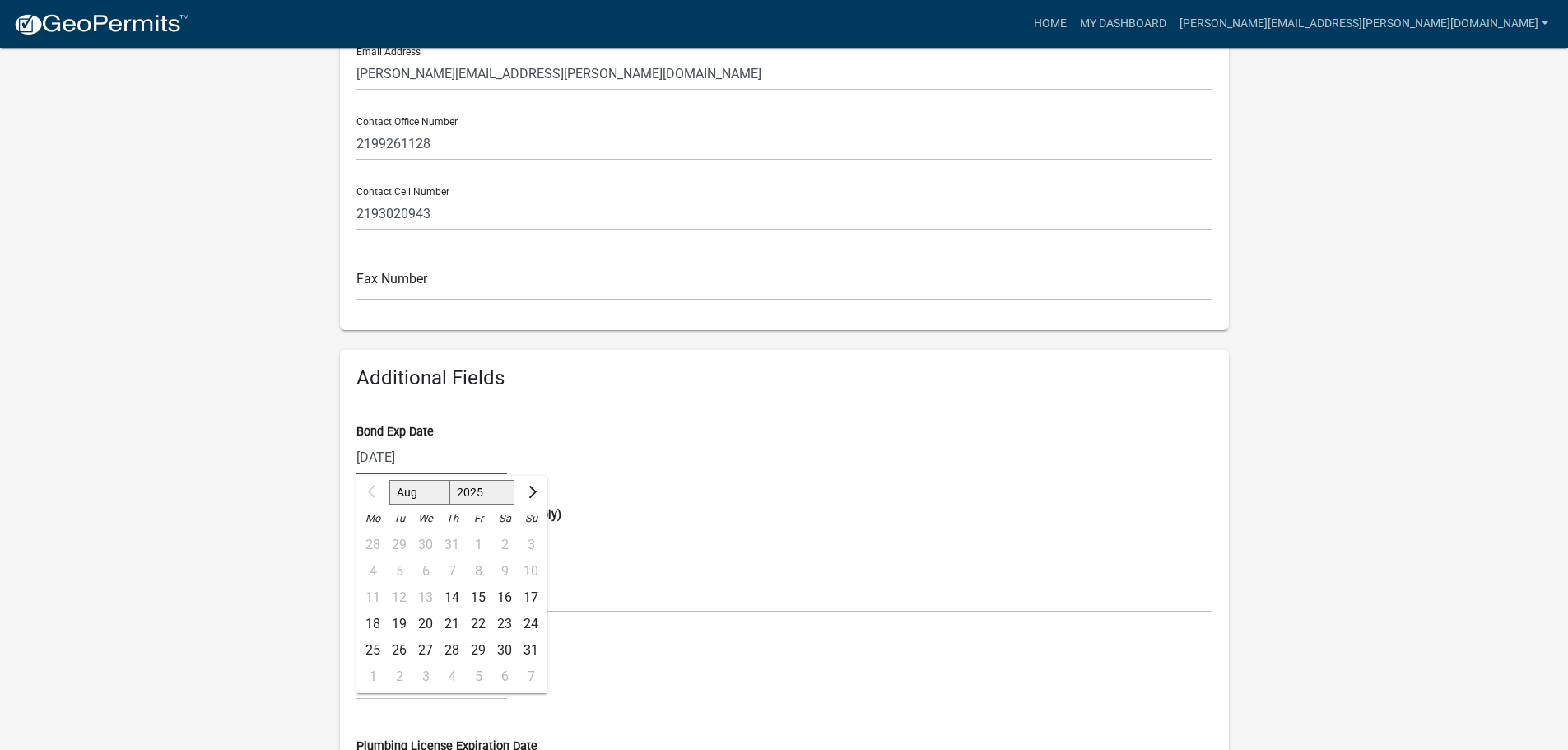
select select "2028"
click at [450, 479] on select "2025 2026 2027 2028 2029 2030 2031 2032 2033 2034 2035 2036 2037 2038 2039 2040…" at bounding box center [482, 492] width 66 height 25
click at [725, 506] on wm-data-entity-input "Select Contractor Type (all that apply)" at bounding box center [784, 514] width 856 height 50
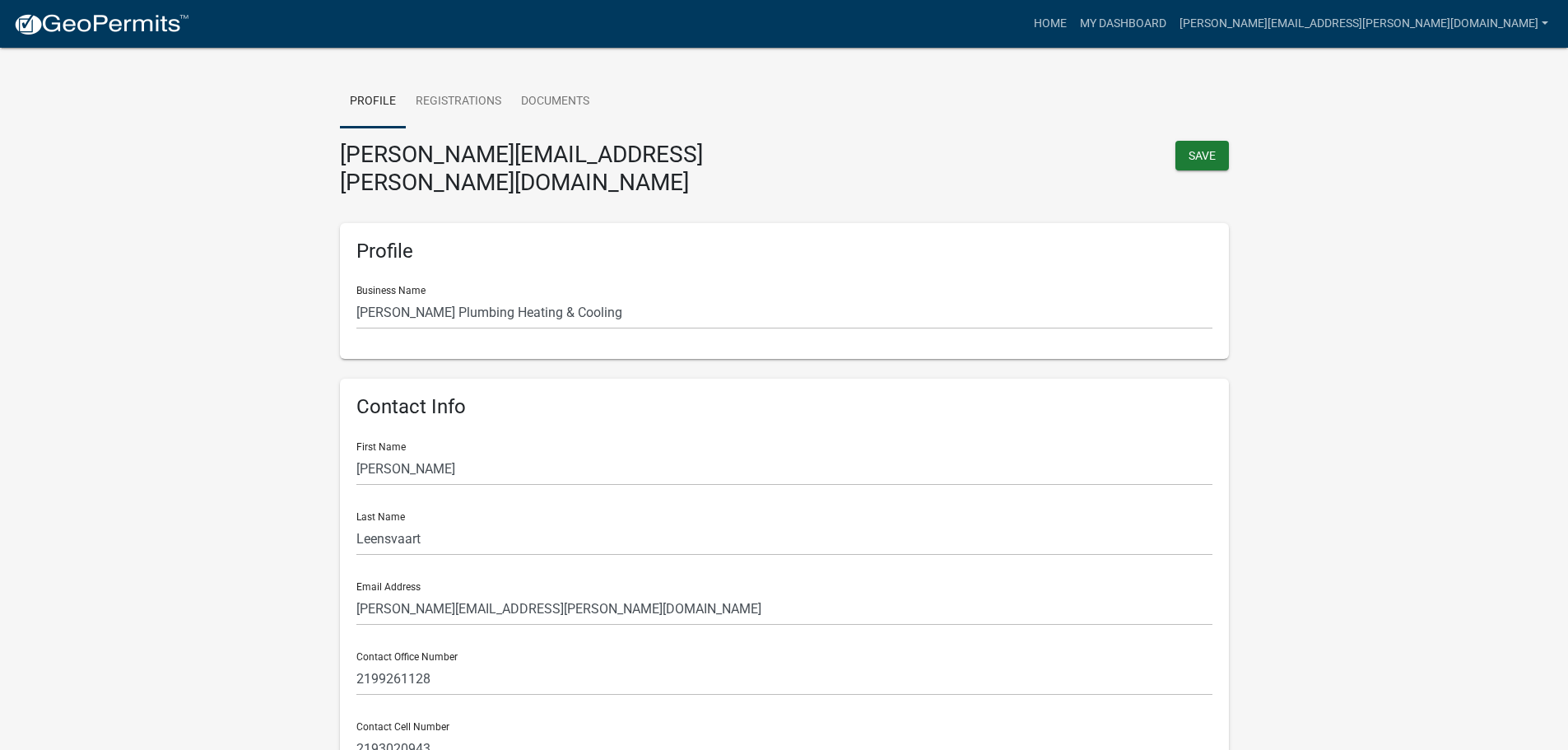
scroll to position [0, 0]
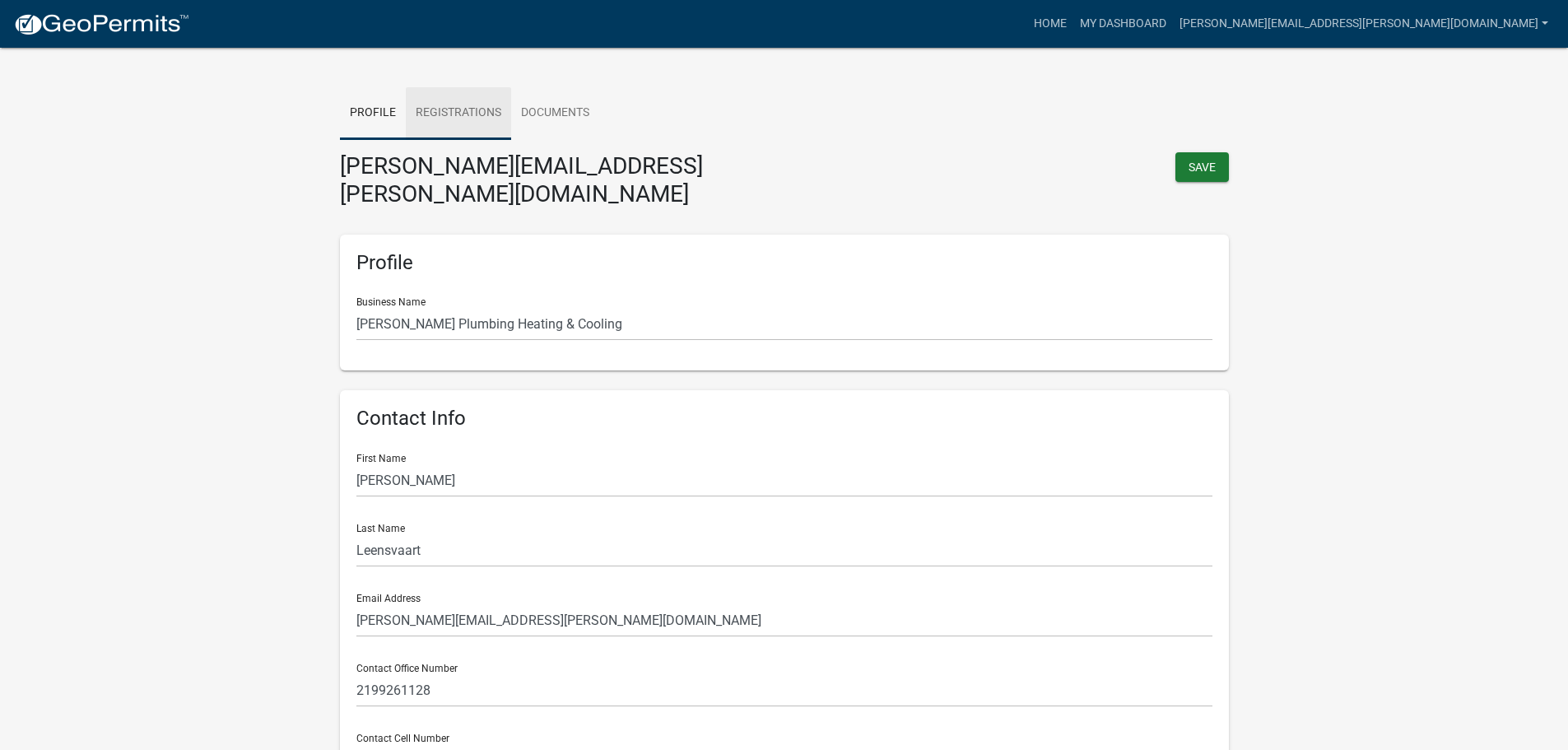
click at [473, 119] on link "Registrations" at bounding box center [459, 113] width 105 height 53
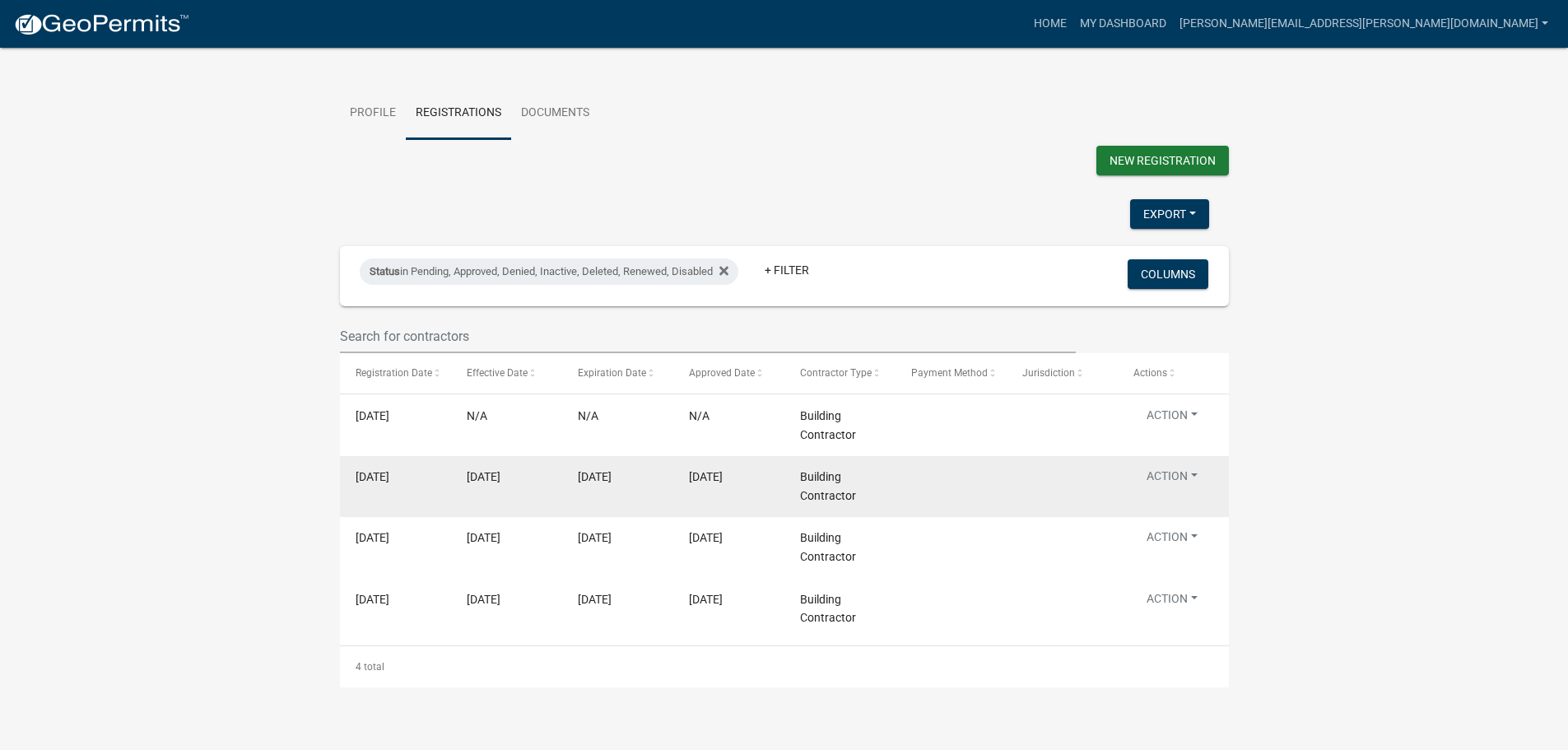
click at [1170, 479] on button "Action" at bounding box center [1172, 479] width 78 height 24
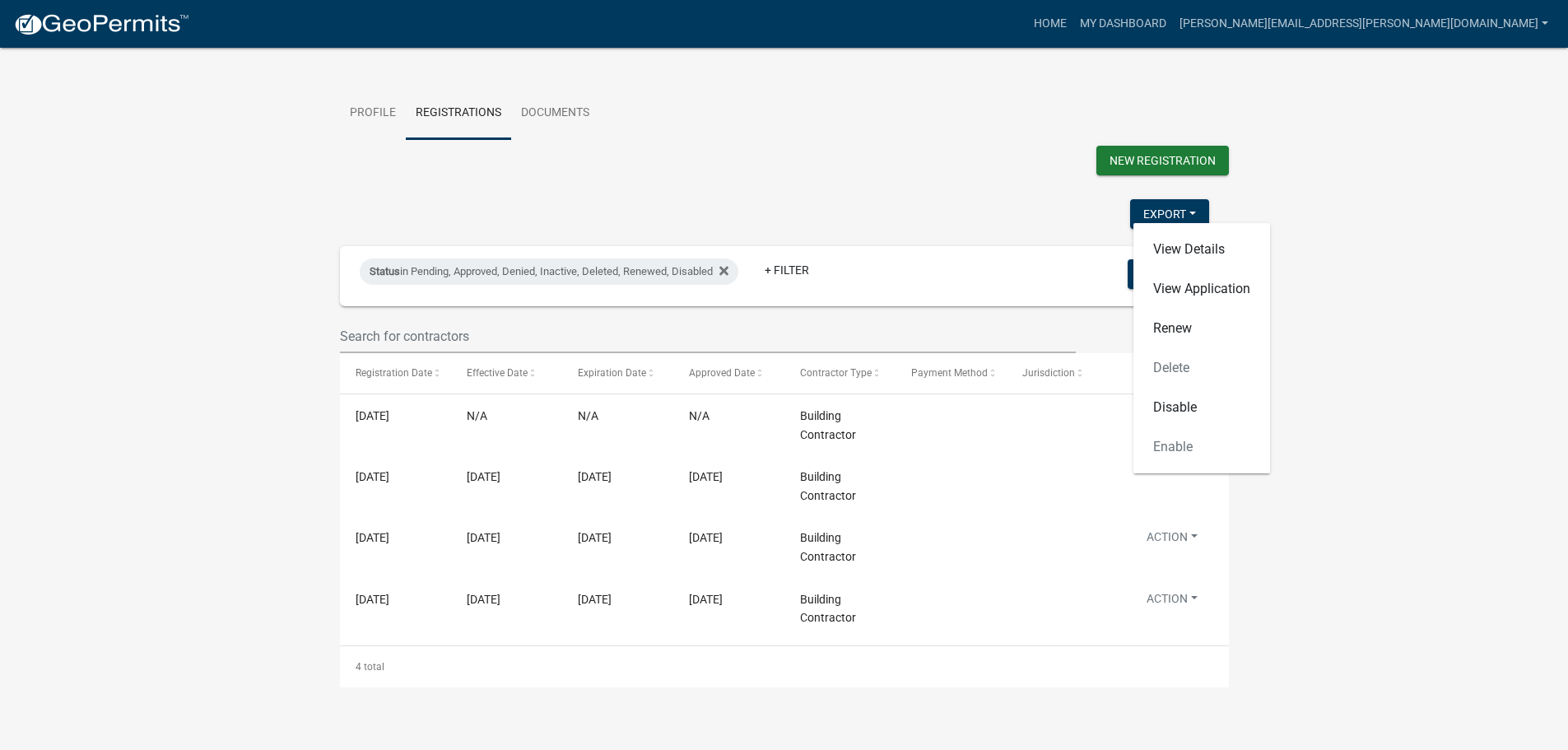
click at [1325, 306] on wm-contractor-profile-view "more_horiz Home My Dashboard [PERSON_NAME][EMAIL_ADDRESS][PERSON_NAME][DOMAIN_N…" at bounding box center [784, 354] width 1568 height 668
click at [565, 109] on link "Documents" at bounding box center [555, 113] width 88 height 53
